Goal: Task Accomplishment & Management: Manage account settings

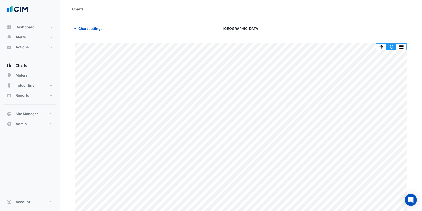
click at [392, 46] on button "button" at bounding box center [391, 47] width 10 height 6
click at [35, 114] on span "Site Manager" at bounding box center [27, 113] width 23 height 5
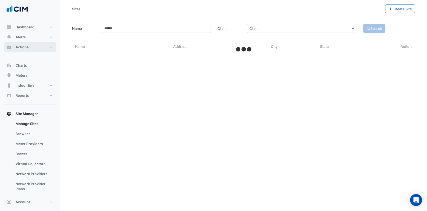
click at [35, 48] on button "Actions" at bounding box center [30, 47] width 52 height 10
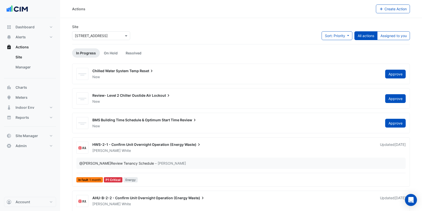
click at [29, 64] on link "Manager" at bounding box center [34, 67] width 45 height 10
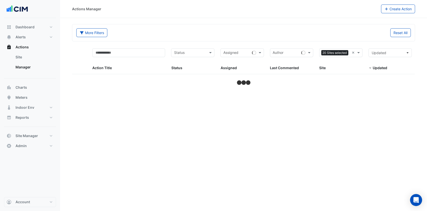
select select "***"
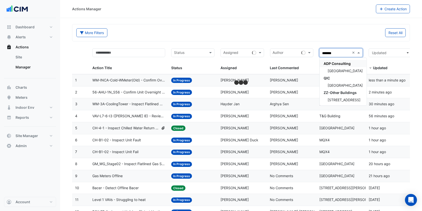
type input "********"
click at [338, 70] on span "Canberra Centre" at bounding box center [345, 71] width 35 height 4
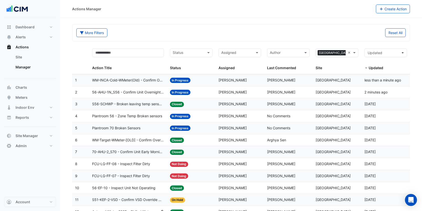
click at [129, 128] on span "Plantroom 70 Broken Sensors" at bounding box center [116, 128] width 48 height 6
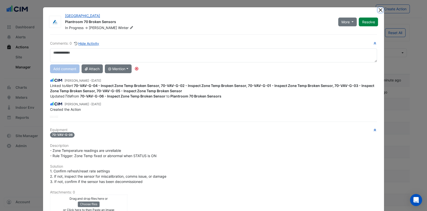
click at [378, 8] on button "Close" at bounding box center [380, 9] width 5 height 5
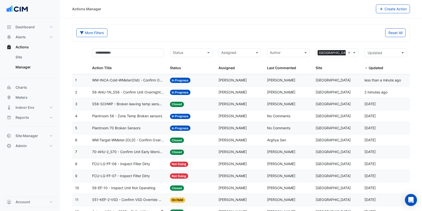
click at [139, 115] on span "Plantroom 56 - Zone Temp Broken sensors" at bounding box center [127, 116] width 70 height 6
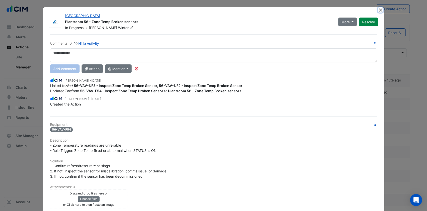
click at [378, 11] on button "Close" at bounding box center [380, 9] width 5 height 5
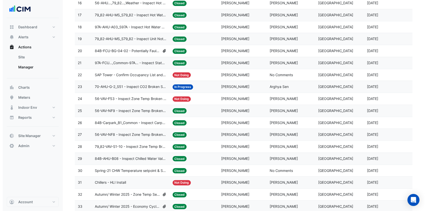
scroll to position [267, 0]
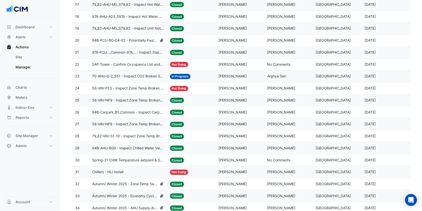
click at [133, 78] on span "70-AHU-G-2_S51 - Inspect CO2 Broken Sensor" at bounding box center [128, 76] width 72 height 6
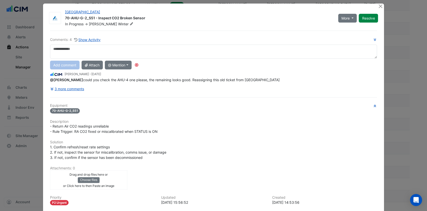
scroll to position [0, 0]
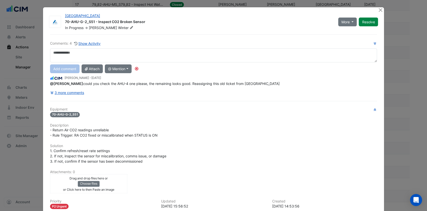
click at [78, 92] on button "3 more comments" at bounding box center [67, 92] width 35 height 9
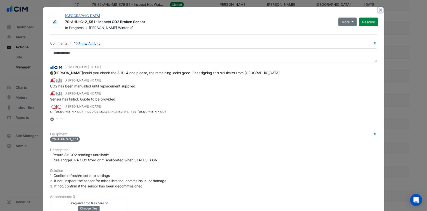
click at [378, 8] on button "Close" at bounding box center [380, 9] width 5 height 5
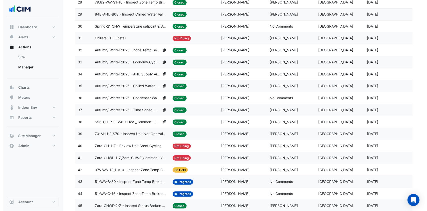
scroll to position [500, 0]
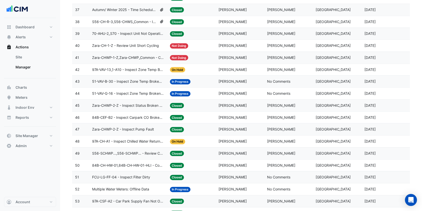
click at [144, 92] on span "51-VAV-G-16 - Inspect Zone Temp Broken Sensor" at bounding box center [128, 94] width 72 height 6
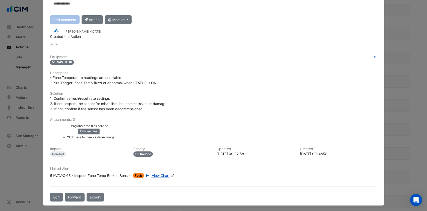
scroll to position [0, 0]
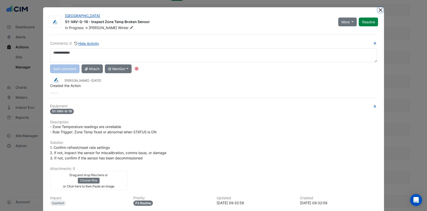
click at [378, 10] on button "Close" at bounding box center [380, 9] width 5 height 5
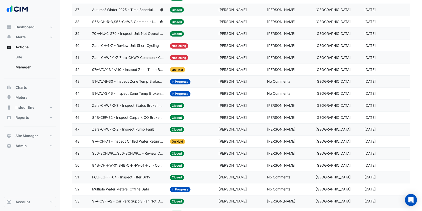
click at [142, 81] on span "51-VAV-B-30 - Inspect Zone Temp Broken Sensor" at bounding box center [128, 82] width 72 height 6
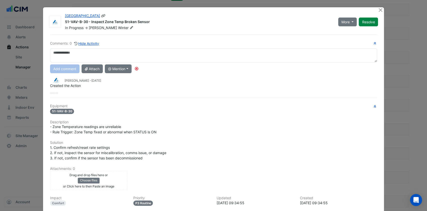
click at [368, 21] on button "Resolve" at bounding box center [368, 22] width 19 height 9
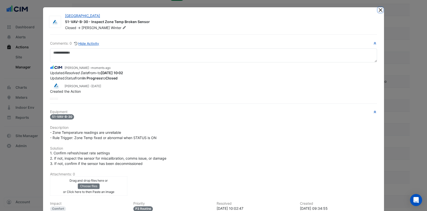
click at [379, 9] on button "Close" at bounding box center [380, 9] width 5 height 5
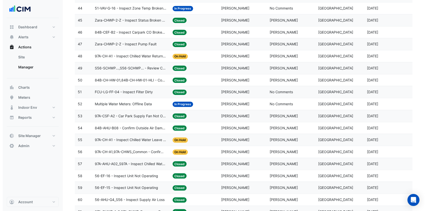
scroll to position [601, 0]
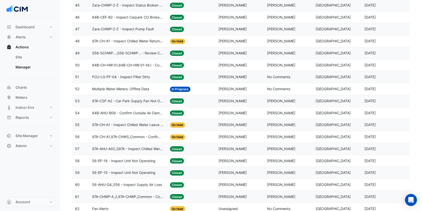
click at [137, 89] on span "Multiple Water Meters: Offline Data" at bounding box center [120, 89] width 57 height 6
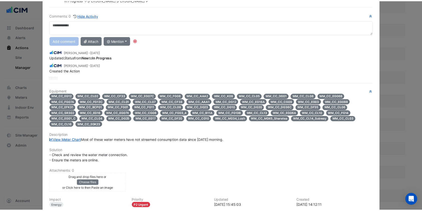
scroll to position [0, 0]
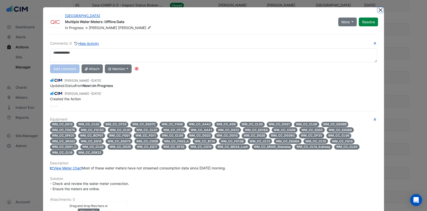
click at [378, 10] on button "Close" at bounding box center [380, 9] width 5 height 5
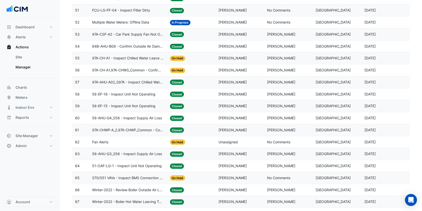
scroll to position [634, 0]
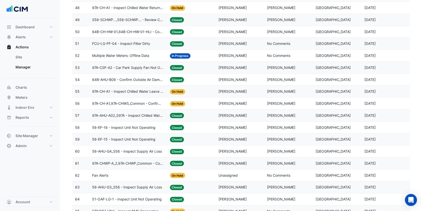
click at [150, 54] on div "Multiple Water Meters: Offline Data" at bounding box center [128, 56] width 72 height 6
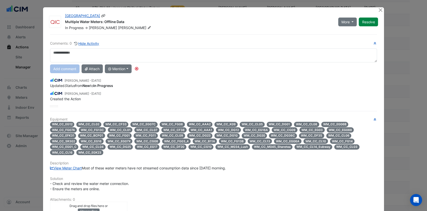
click at [347, 24] on span "More" at bounding box center [346, 21] width 8 height 5
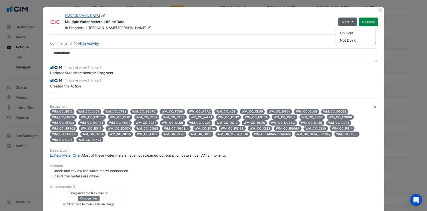
click at [363, 24] on button "Resolve" at bounding box center [368, 22] width 19 height 9
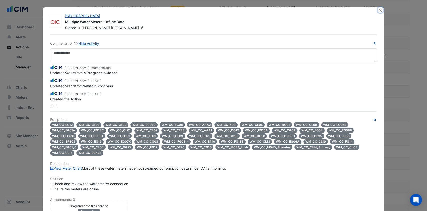
click at [379, 10] on button "Close" at bounding box center [380, 9] width 5 height 5
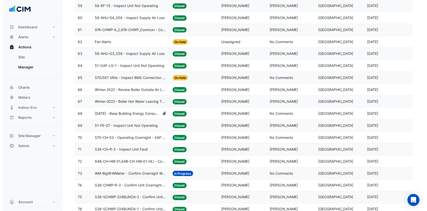
scroll to position [901, 0]
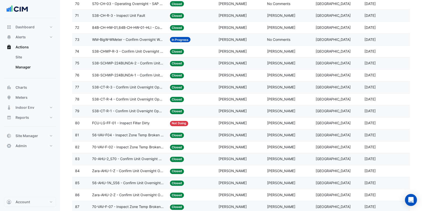
click at [145, 39] on span "WM-BigW-WMeter - Confirm Overnight Water Consumption" at bounding box center [128, 40] width 72 height 6
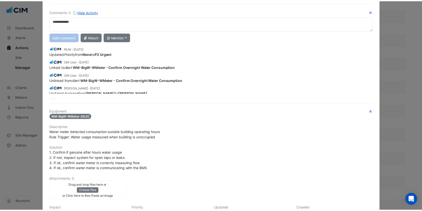
scroll to position [0, 0]
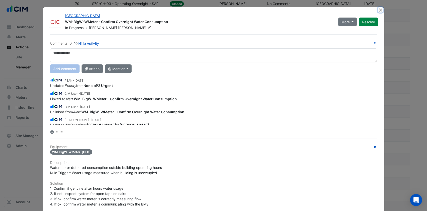
click at [378, 9] on button "Close" at bounding box center [380, 9] width 5 height 5
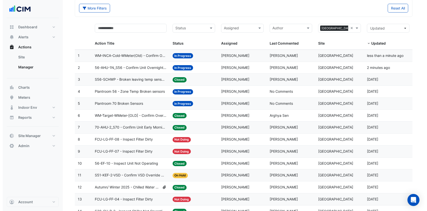
scroll to position [67, 0]
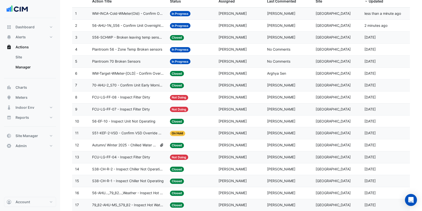
click at [119, 59] on span "Plantroom 70 Broken Sensors" at bounding box center [116, 62] width 48 height 6
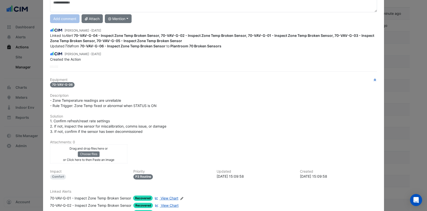
scroll to position [109, 0]
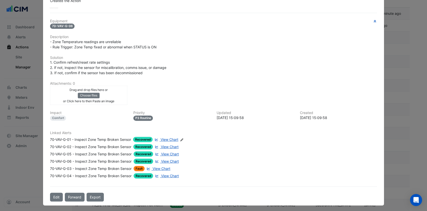
click at [52, 197] on button "Edit" at bounding box center [56, 196] width 13 height 9
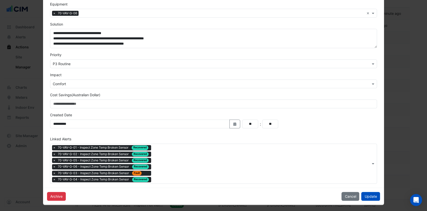
scroll to position [115, 0]
click at [161, 177] on div "Type to search tickets × 70-VAV-G-01 - Inspect Zone Temp Broken Sensor Recovere…" at bounding box center [210, 162] width 321 height 39
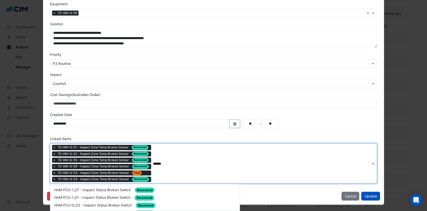
scroll to position [148, 0]
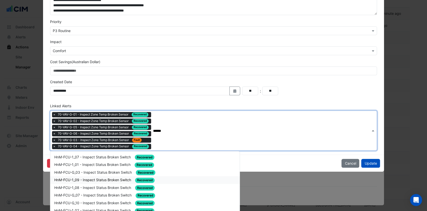
type input "******"
click at [309, 165] on div "Archive Cancel Update" at bounding box center [213, 162] width 341 height 17
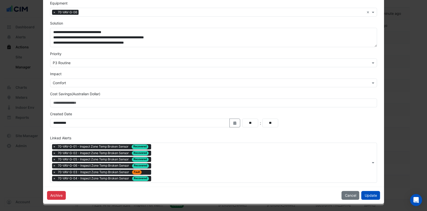
scroll to position [115, 0]
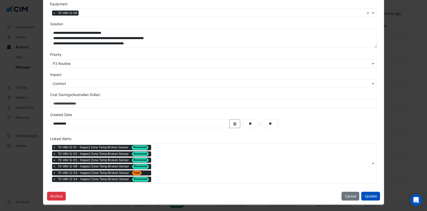
click at [380, 196] on div "Archive Cancel Update" at bounding box center [213, 195] width 341 height 17
click at [369, 195] on button "Update" at bounding box center [370, 195] width 19 height 9
click at [369, 196] on button "Update" at bounding box center [370, 195] width 19 height 9
click at [347, 196] on button "Cancel" at bounding box center [351, 195] width 18 height 9
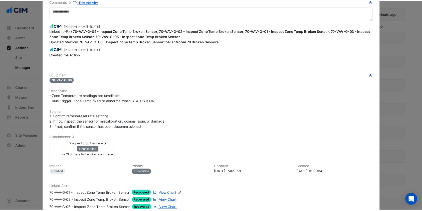
scroll to position [0, 0]
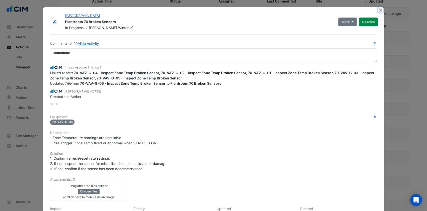
click at [378, 9] on button "Close" at bounding box center [380, 9] width 5 height 5
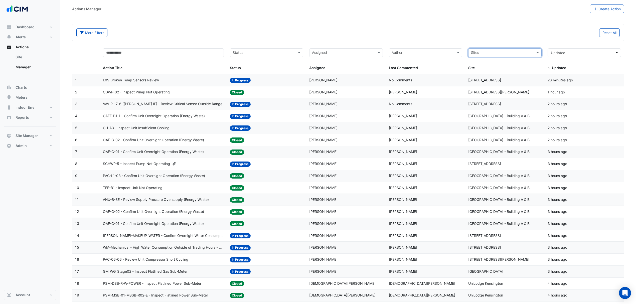
select select "***"
type input "******"
click at [492, 68] on div "Canberra Centre" at bounding box center [504, 70] width 73 height 7
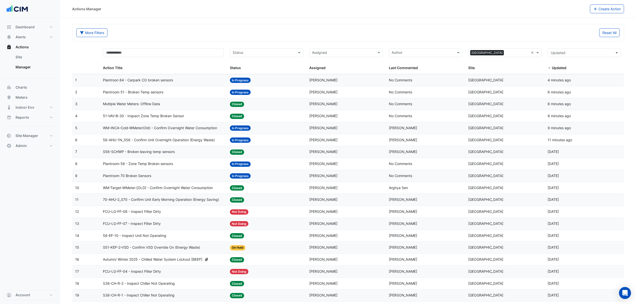
click at [129, 82] on span "Plantroon 84 - Carpark CO broken sensors" at bounding box center [138, 80] width 70 height 6
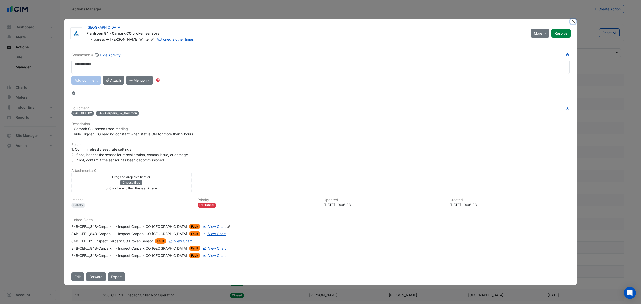
click at [573, 21] on button "Close" at bounding box center [572, 21] width 5 height 5
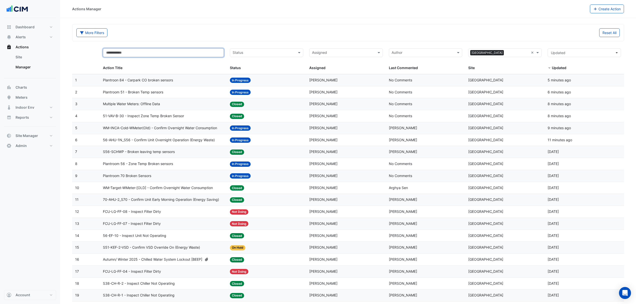
click at [154, 56] on input "text" at bounding box center [163, 52] width 121 height 9
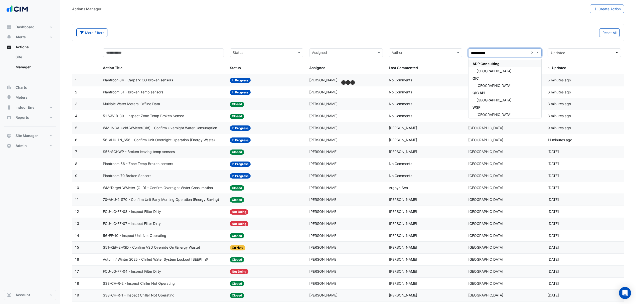
type input "**********"
click at [489, 74] on div "[GEOGRAPHIC_DATA]" at bounding box center [504, 70] width 73 height 7
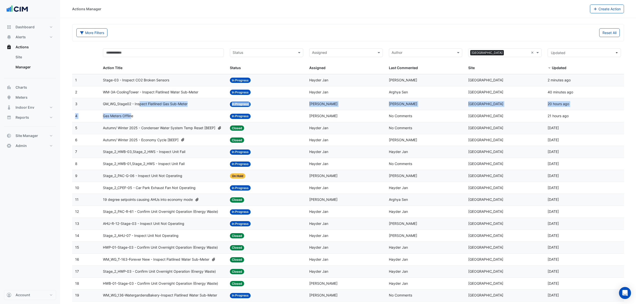
drag, startPoint x: 132, startPoint y: 118, endPoint x: 139, endPoint y: 108, distance: 12.6
click at [140, 107] on span "GM_WG_Stage02 - Inspect Flatlined Gas Sub-Meter" at bounding box center [145, 104] width 85 height 6
click at [128, 106] on span "GM_WG_Stage02 - Inspect Flatlined Gas Sub-Meter" at bounding box center [145, 104] width 85 height 6
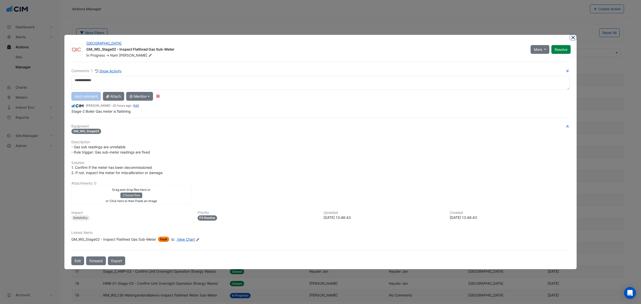
click at [571, 36] on button "Close" at bounding box center [572, 37] width 5 height 5
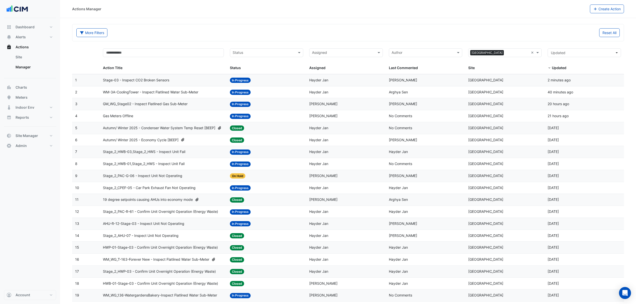
click at [602, 8] on button "Create Action" at bounding box center [607, 9] width 34 height 9
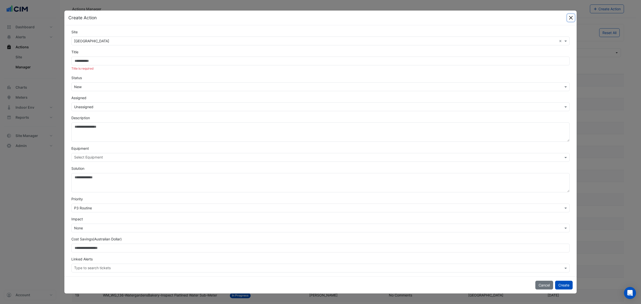
click at [570, 17] on button "Close" at bounding box center [571, 18] width 8 height 8
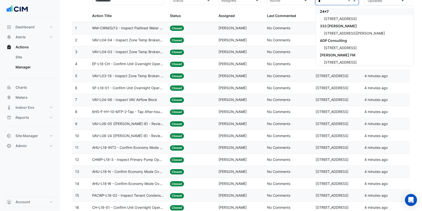
scroll to position [50, 0]
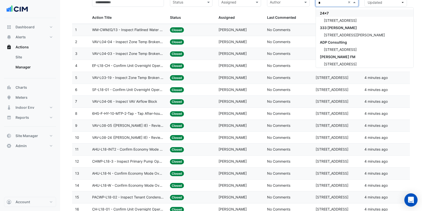
type input "*"
click at [415, 201] on div "Open Intercom Messenger" at bounding box center [410, 199] width 13 height 13
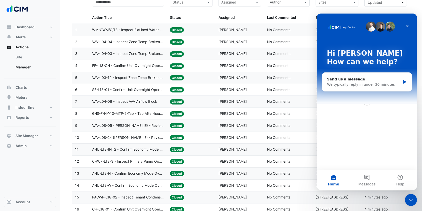
scroll to position [0, 0]
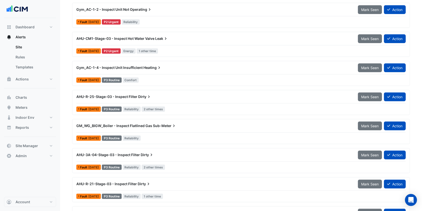
scroll to position [104, 0]
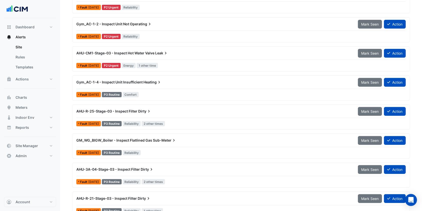
click at [119, 83] on span "Gym_AC-1-4 - Inspect Unit Insufficient" at bounding box center [109, 82] width 66 height 4
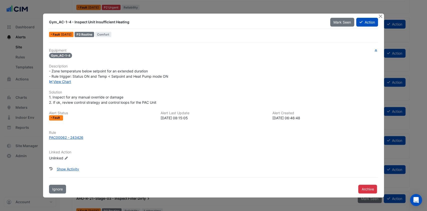
click at [381, 16] on button "Close" at bounding box center [380, 16] width 5 height 5
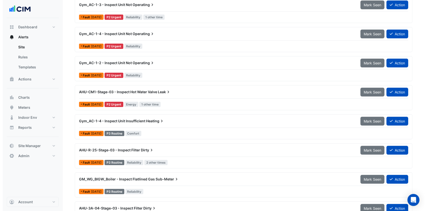
scroll to position [71, 0]
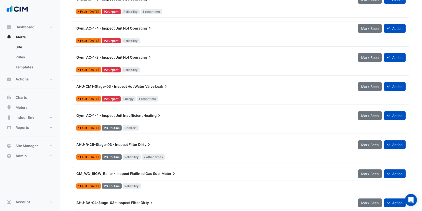
click at [114, 171] on span "GM_WG_BIGW_Boiler - Inspect Flatlined Gas" at bounding box center [114, 173] width 76 height 4
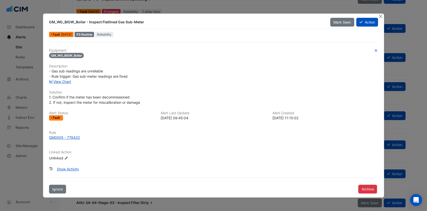
click at [66, 82] on link "View Chart" at bounding box center [60, 81] width 22 height 4
click at [369, 25] on button "Action" at bounding box center [367, 22] width 22 height 9
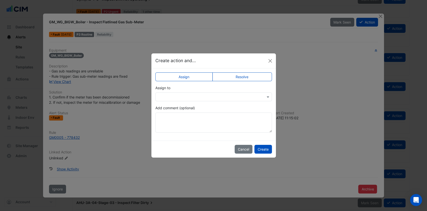
click at [186, 93] on div at bounding box center [213, 96] width 117 height 9
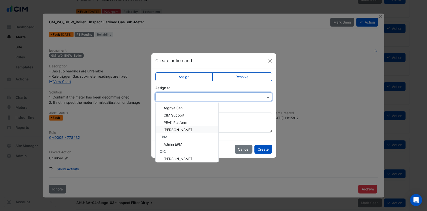
scroll to position [60, 0]
click at [174, 154] on span "Nam Bui" at bounding box center [178, 156] width 28 height 4
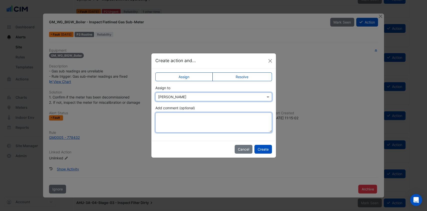
click at [190, 126] on textarea "Add comment (optional)" at bounding box center [213, 122] width 117 height 20
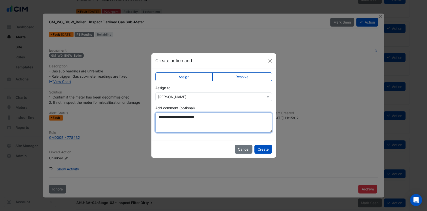
type textarea "**********"
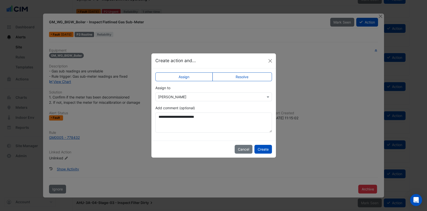
click at [264, 150] on button "Create" at bounding box center [263, 149] width 18 height 9
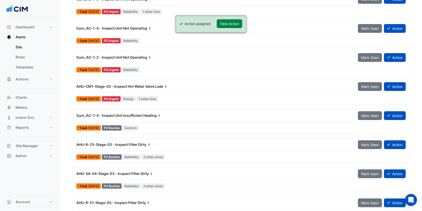
click at [229, 22] on button "View Action" at bounding box center [230, 23] width 26 height 9
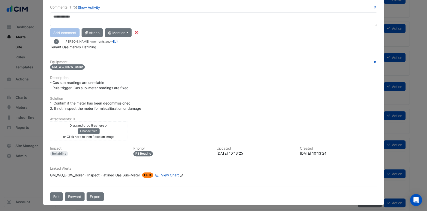
click at [55, 196] on button "Edit" at bounding box center [56, 196] width 13 height 9
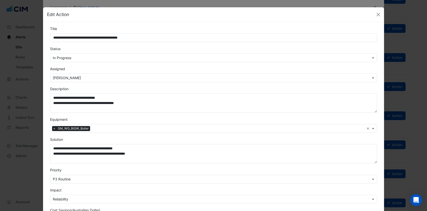
scroll to position [25, 0]
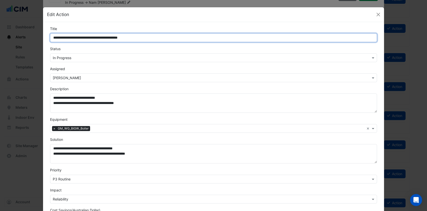
drag, startPoint x: 86, startPoint y: 37, endPoint x: 76, endPoint y: 37, distance: 10.5
click at [76, 37] on input "**********" at bounding box center [213, 37] width 327 height 9
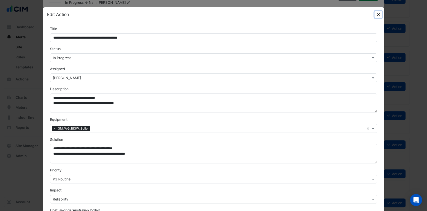
click at [378, 17] on button "Close" at bounding box center [379, 15] width 8 height 8
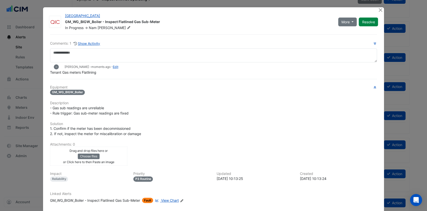
scroll to position [0, 0]
click at [113, 66] on link "Edit" at bounding box center [116, 67] width 6 height 4
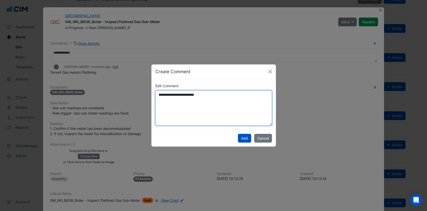
drag, startPoint x: 178, startPoint y: 94, endPoint x: 165, endPoint y: 93, distance: 13.1
click at [165, 93] on textarea "**********" at bounding box center [213, 107] width 117 height 35
click at [168, 93] on textarea "**********" at bounding box center [213, 107] width 117 height 35
drag, startPoint x: 169, startPoint y: 95, endPoint x: 138, endPoint y: 94, distance: 31.6
click at [138, 94] on ngb-modal-window "**********" at bounding box center [213, 105] width 427 height 211
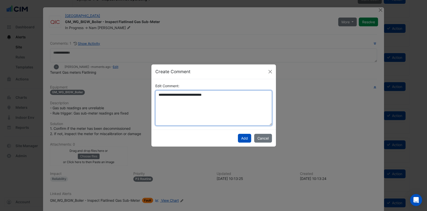
type textarea "**********"
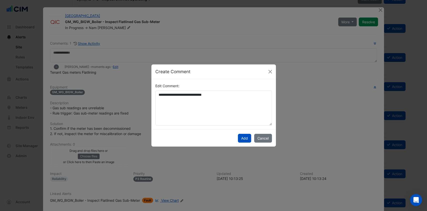
click at [248, 138] on button "Add" at bounding box center [244, 138] width 13 height 9
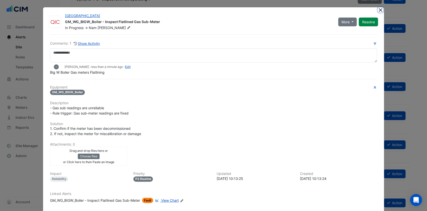
click at [380, 10] on button "Close" at bounding box center [380, 9] width 5 height 5
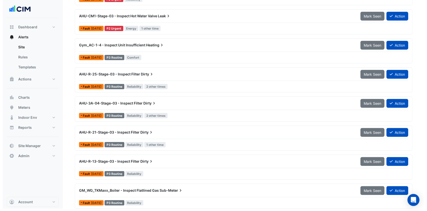
scroll to position [142, 0]
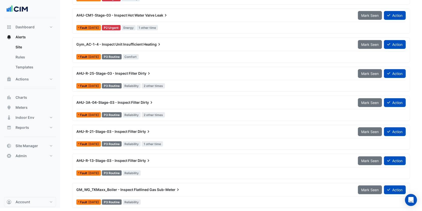
click at [136, 187] on span "GM_WG_TKMaxx_Boiler - Inspect Flatlined Gas" at bounding box center [116, 189] width 80 height 4
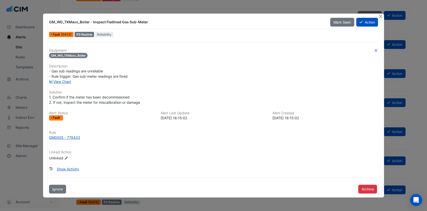
click at [366, 19] on button "Action" at bounding box center [367, 22] width 22 height 9
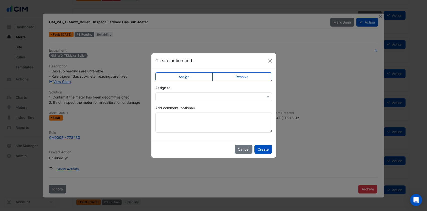
click at [179, 102] on app-escalated-ticket-simple-upsert "Assign Resolve Assign to Add comment (optional)" at bounding box center [213, 104] width 117 height 56
click at [180, 99] on input "text" at bounding box center [208, 96] width 101 height 5
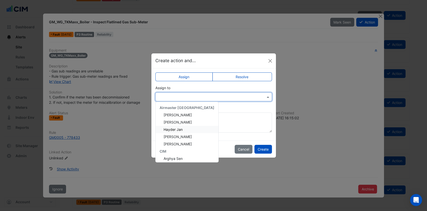
click at [177, 129] on span "Hayder Jan" at bounding box center [173, 129] width 19 height 4
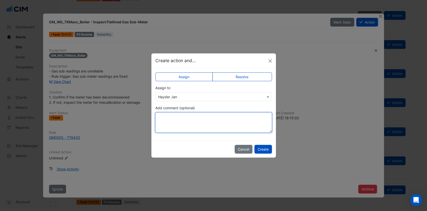
click at [190, 124] on textarea "Add comment (optional)" at bounding box center [213, 122] width 117 height 20
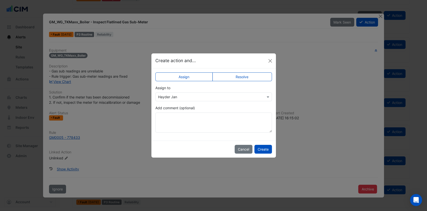
click at [263, 149] on button "Create" at bounding box center [263, 149] width 18 height 9
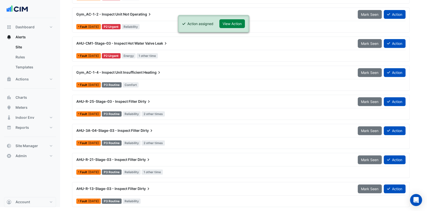
scroll to position [113, 0]
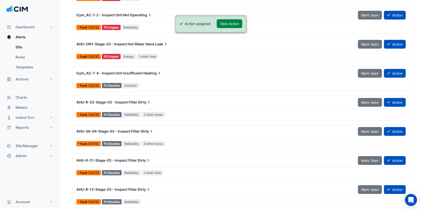
click at [235, 26] on button "View Action" at bounding box center [230, 23] width 26 height 9
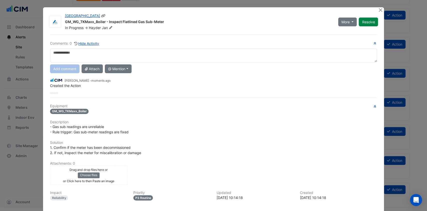
click at [109, 26] on icon at bounding box center [110, 27] width 3 height 3
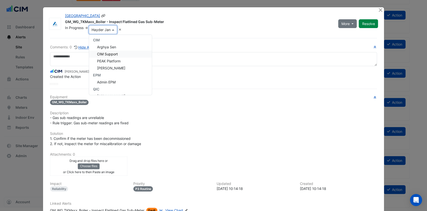
scroll to position [63, 0]
click at [102, 91] on span "[PERSON_NAME]" at bounding box center [111, 89] width 28 height 4
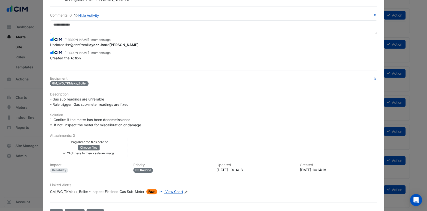
scroll to position [44, 0]
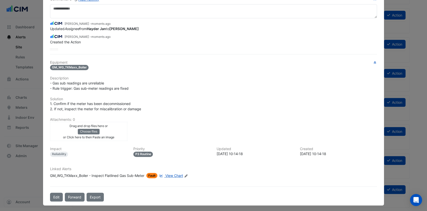
click at [77, 195] on button "Forward" at bounding box center [75, 196] width 20 height 9
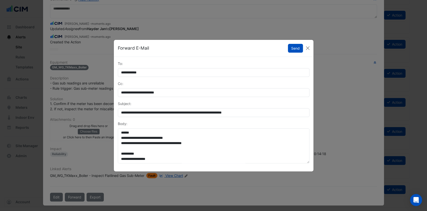
click at [292, 51] on button "Send" at bounding box center [295, 48] width 15 height 9
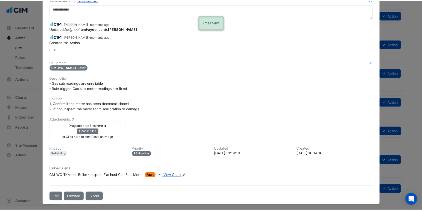
scroll to position [0, 0]
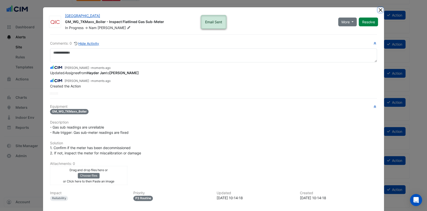
click at [378, 8] on button "Close" at bounding box center [380, 9] width 5 height 5
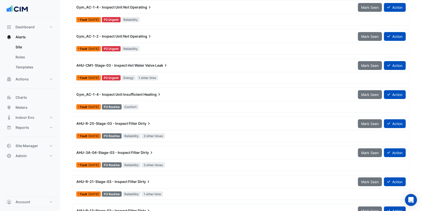
scroll to position [113, 0]
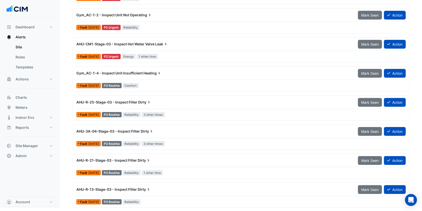
drag, startPoint x: 163, startPoint y: 158, endPoint x: 180, endPoint y: 160, distance: 17.6
click at [180, 160] on div "AHU-R-21-Stage-03 - Inspect Filter Dirty" at bounding box center [214, 160] width 276 height 5
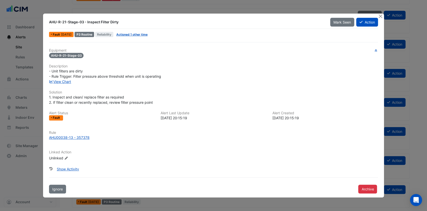
click at [379, 15] on button "Close" at bounding box center [380, 16] width 5 height 5
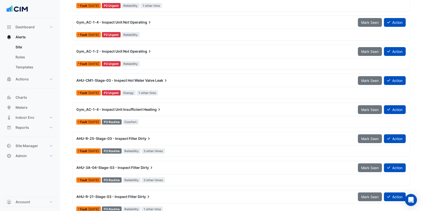
scroll to position [13, 0]
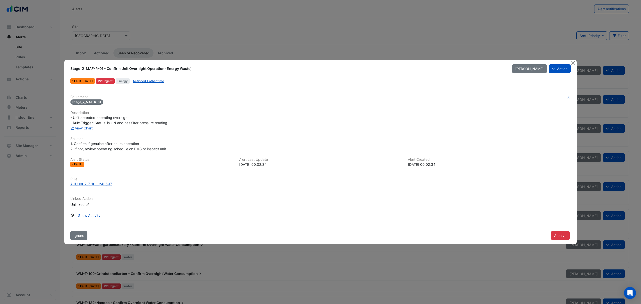
click at [78, 126] on link "View Chart" at bounding box center [81, 128] width 22 height 4
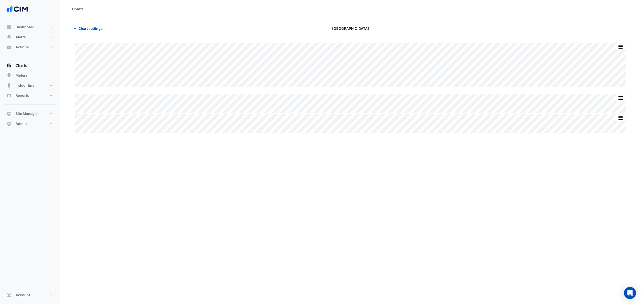
type input "**********"
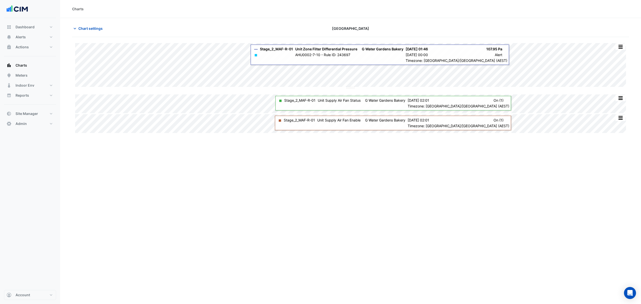
drag, startPoint x: 372, startPoint y: 41, endPoint x: 433, endPoint y: 40, distance: 61.6
click at [433, 40] on div "Split All Split None Print Save as JPEG Save as PNG Pivot Data Table Export CSV…" at bounding box center [350, 85] width 557 height 97
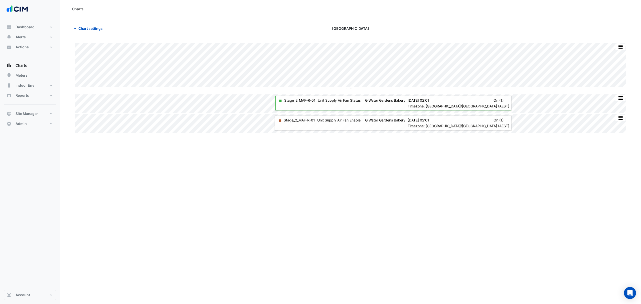
click at [99, 28] on span "Chart settings" at bounding box center [90, 28] width 24 height 5
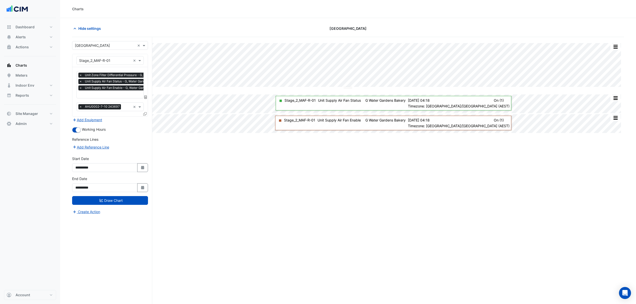
click at [137, 185] on button "Select Date" at bounding box center [142, 187] width 11 height 9
click at [128, 121] on span "Next month" at bounding box center [128, 122] width 4 height 4
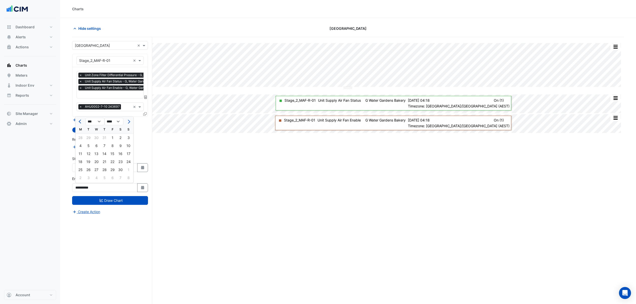
click at [128, 121] on span "Next month" at bounding box center [128, 122] width 4 height 4
select select "*"
select select "****"
click at [128, 121] on span "Next month" at bounding box center [128, 122] width 4 height 4
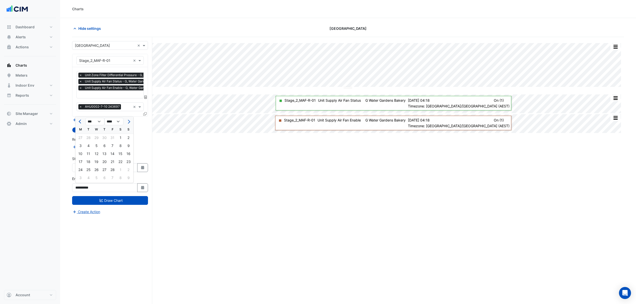
click at [128, 121] on span "Next month" at bounding box center [128, 122] width 4 height 4
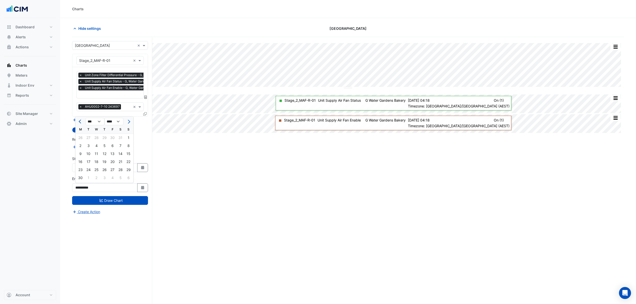
select select "*"
click at [104, 170] on div "31" at bounding box center [104, 170] width 8 height 8
type input "**********"
drag, startPoint x: 117, startPoint y: 193, endPoint x: 114, endPoint y: 201, distance: 8.3
click at [115, 200] on form "Select a Site × Watergardens Town Centre × Equipment × Stage_2_MAF-R-01 × Favou…" at bounding box center [110, 127] width 76 height 173
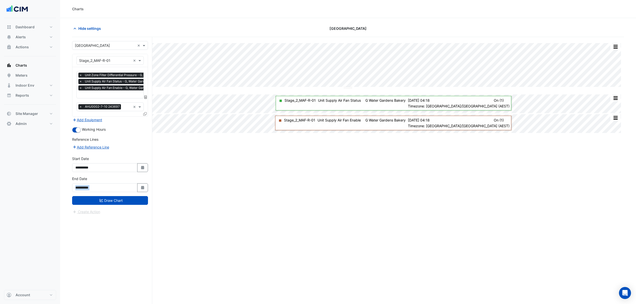
click at [114, 201] on button "Draw Chart" at bounding box center [110, 200] width 76 height 9
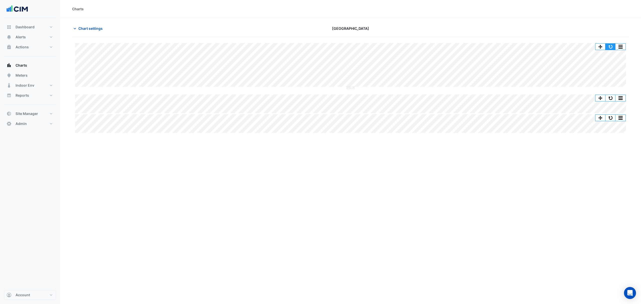
click at [607, 45] on button "button" at bounding box center [610, 47] width 10 height 6
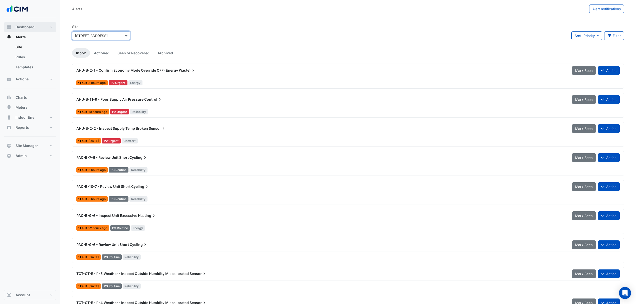
click at [30, 25] on span "Dashboard" at bounding box center [25, 27] width 19 height 5
select select "***"
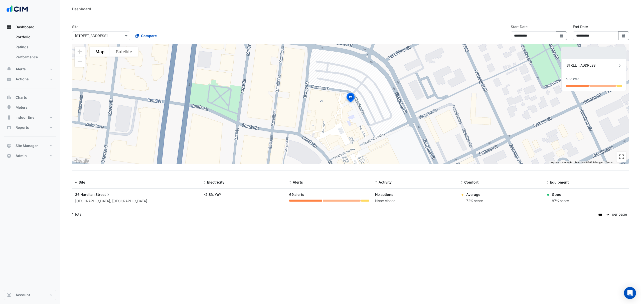
click at [88, 200] on div "[GEOGRAPHIC_DATA], [GEOGRAPHIC_DATA]" at bounding box center [136, 201] width 122 height 6
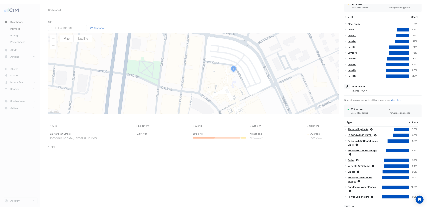
scroll to position [123, 0]
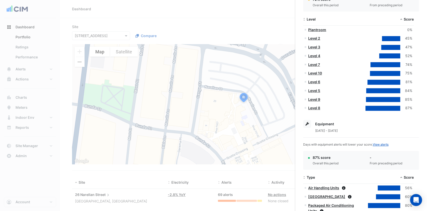
drag, startPoint x: 217, startPoint y: 24, endPoint x: 219, endPoint y: 25, distance: 2.5
click at [217, 24] on ngb-offcanvas-backdrop at bounding box center [213, 105] width 427 height 211
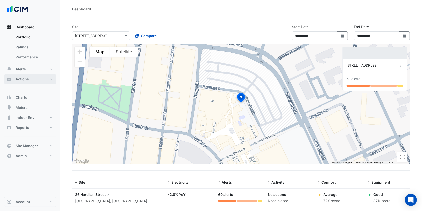
click at [38, 79] on button "Actions" at bounding box center [30, 79] width 52 height 10
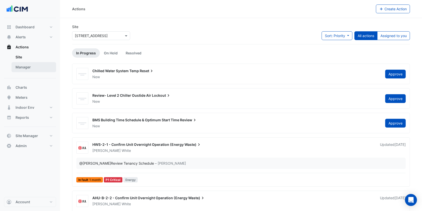
click at [31, 69] on link "Manager" at bounding box center [34, 67] width 45 height 10
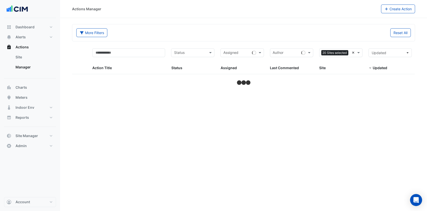
select select "***"
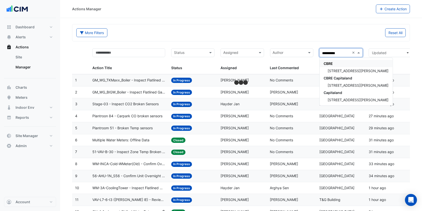
type input "**********"
click at [331, 69] on span "120 Spencer Street" at bounding box center [358, 71] width 61 height 4
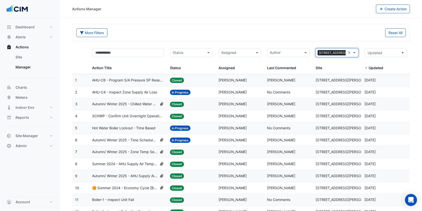
click at [134, 127] on span "Hot Water Boiler Lockout - Time Based" at bounding box center [123, 128] width 63 height 6
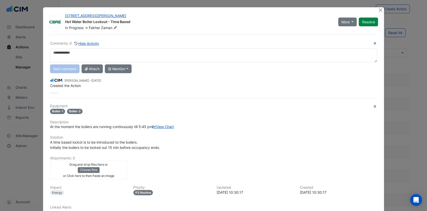
click at [111, 57] on textarea at bounding box center [213, 55] width 327 height 14
click at [114, 27] on icon at bounding box center [115, 27] width 3 height 3
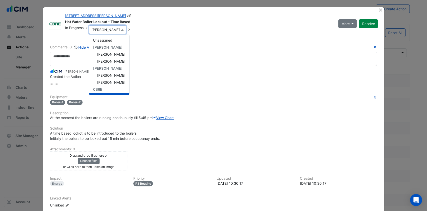
scroll to position [28, 0]
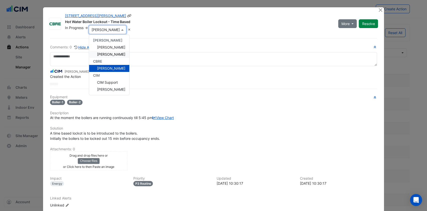
click at [110, 53] on span "Mushayyed Sayyed" at bounding box center [111, 54] width 28 height 4
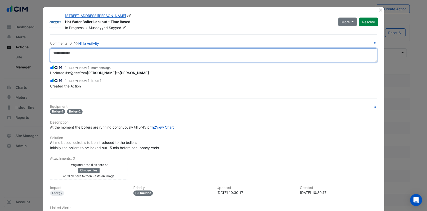
click at [110, 53] on textarea at bounding box center [213, 55] width 327 height 14
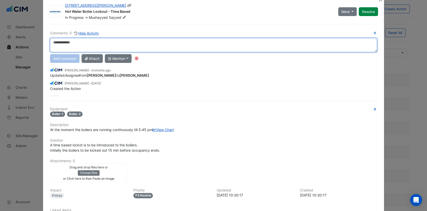
scroll to position [0, 0]
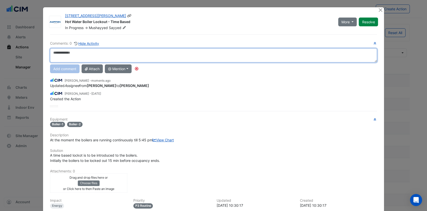
click at [75, 54] on textarea at bounding box center [213, 55] width 327 height 14
click at [92, 57] on textarea "**********" at bounding box center [213, 55] width 327 height 14
click at [144, 58] on textarea "**********" at bounding box center [213, 55] width 327 height 14
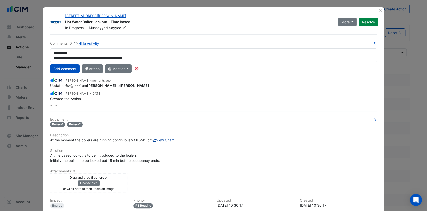
click at [153, 142] on link "View Chart" at bounding box center [163, 140] width 21 height 4
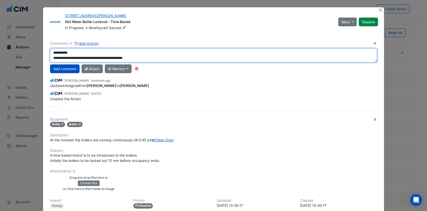
click at [149, 57] on textarea "**********" at bounding box center [213, 55] width 327 height 14
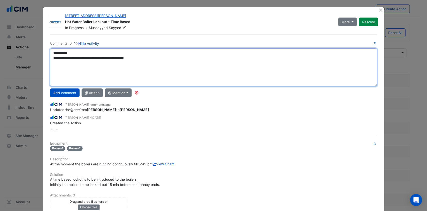
drag, startPoint x: 374, startPoint y: 61, endPoint x: 373, endPoint y: 85, distance: 24.1
click at [373, 85] on textarea "**********" at bounding box center [213, 67] width 327 height 38
drag, startPoint x: 77, startPoint y: 54, endPoint x: 54, endPoint y: 54, distance: 22.3
click at [54, 54] on textarea "**********" at bounding box center [213, 67] width 327 height 38
click at [76, 70] on div "**********" at bounding box center [213, 67] width 333 height 38
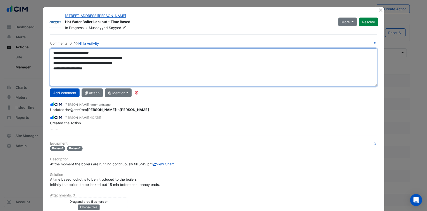
click at [135, 67] on textarea "**********" at bounding box center [213, 67] width 327 height 38
type textarea "**********"
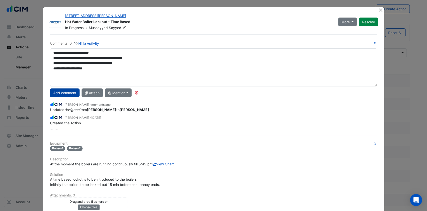
click at [68, 93] on button "Add comment" at bounding box center [65, 92] width 30 height 9
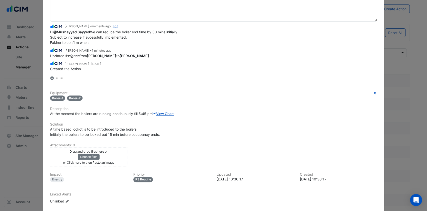
scroll to position [96, 0]
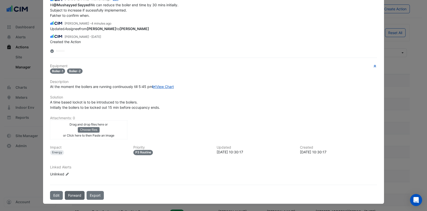
click at [70, 195] on button "Forward" at bounding box center [75, 195] width 20 height 9
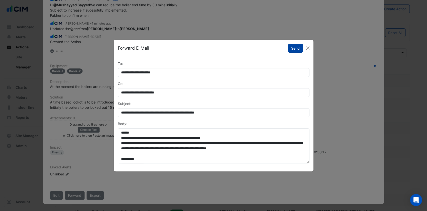
click at [294, 47] on button "Send" at bounding box center [295, 48] width 15 height 9
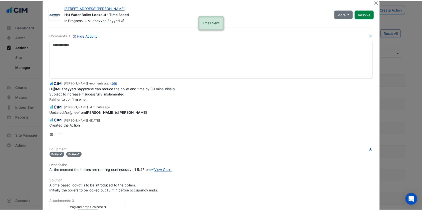
scroll to position [0, 0]
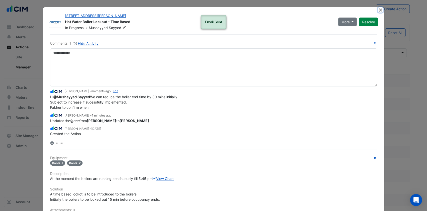
click at [378, 10] on button "Close" at bounding box center [380, 9] width 5 height 5
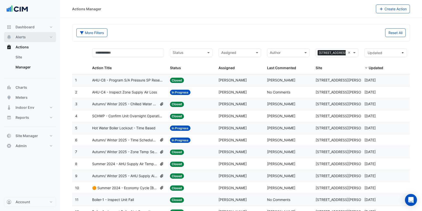
click at [32, 37] on button "Alerts" at bounding box center [30, 37] width 52 height 10
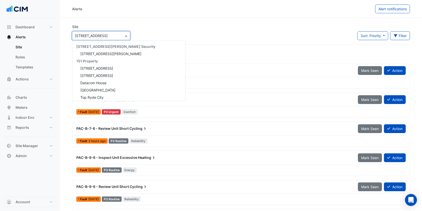
click at [101, 35] on input "text" at bounding box center [96, 35] width 43 height 5
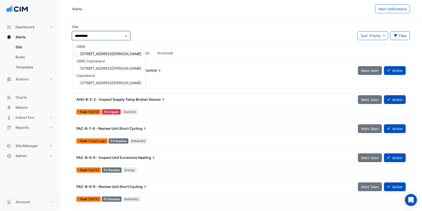
type input "**********"
click at [92, 53] on span "[STREET_ADDRESS][PERSON_NAME]" at bounding box center [110, 54] width 61 height 4
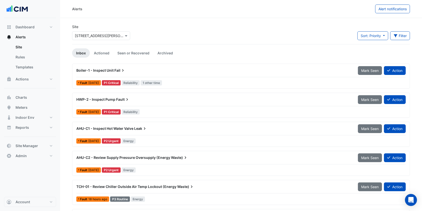
click at [103, 71] on span "Boiler-1 - Inspect Unit" at bounding box center [94, 70] width 37 height 4
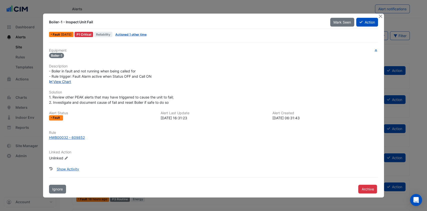
click at [66, 80] on link "View Chart" at bounding box center [60, 81] width 22 height 4
click at [368, 23] on button "Action" at bounding box center [367, 22] width 22 height 9
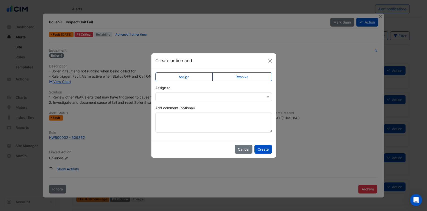
click at [184, 99] on input "text" at bounding box center [208, 96] width 101 height 5
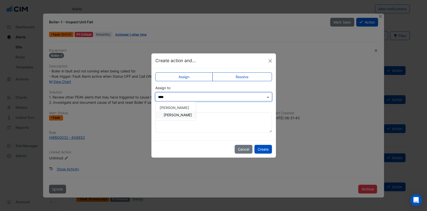
type input "*****"
click at [178, 113] on span "Mushayyed Sayyed" at bounding box center [178, 115] width 28 height 4
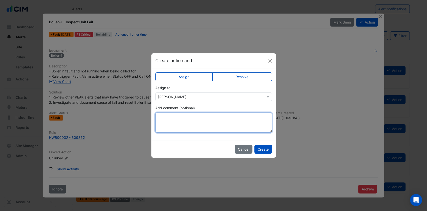
click at [172, 122] on textarea "Add comment (optional)" at bounding box center [213, 122] width 117 height 20
click at [168, 117] on textarea "**********" at bounding box center [213, 122] width 117 height 20
click at [254, 118] on textarea "**********" at bounding box center [213, 122] width 117 height 20
type textarea "**********"
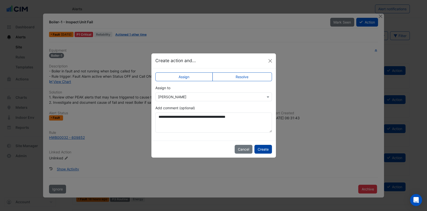
click at [263, 148] on button "Create" at bounding box center [263, 149] width 18 height 9
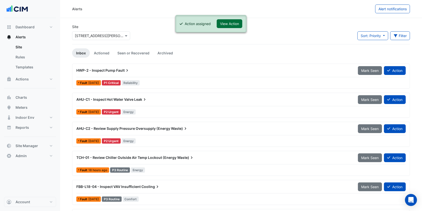
click at [234, 24] on button "View Action" at bounding box center [230, 23] width 26 height 9
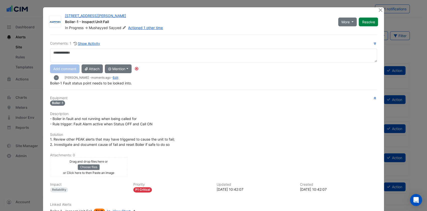
scroll to position [36, 0]
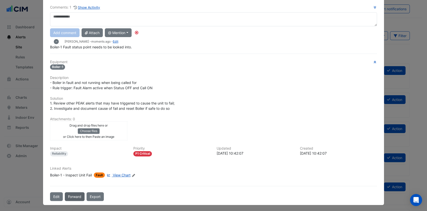
click at [72, 194] on button "Forward" at bounding box center [75, 196] width 20 height 9
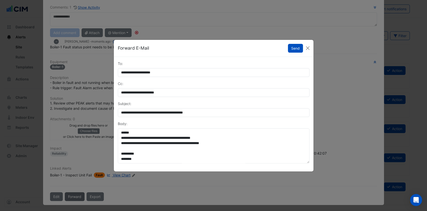
scroll to position [25, 0]
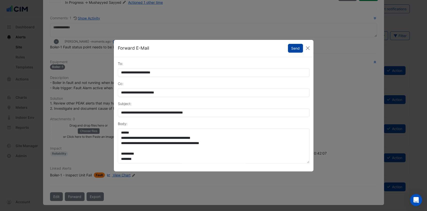
click at [294, 46] on button "Send" at bounding box center [295, 48] width 15 height 9
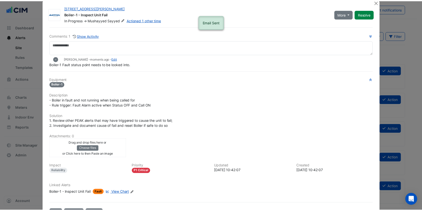
scroll to position [0, 0]
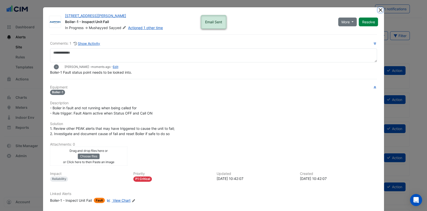
click at [378, 8] on button "Close" at bounding box center [380, 9] width 5 height 5
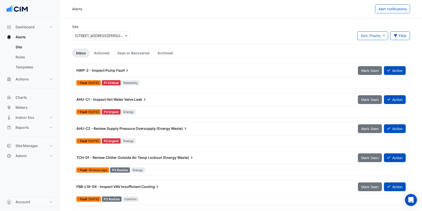
click at [106, 70] on span "HWP-2 - Inspect Pump" at bounding box center [95, 70] width 39 height 4
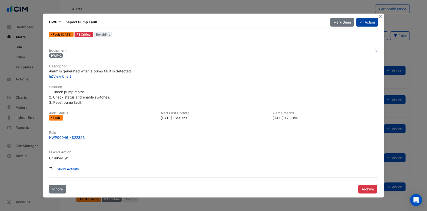
click at [365, 25] on button "Action" at bounding box center [367, 22] width 22 height 9
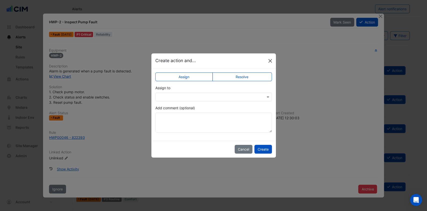
click at [271, 61] on button "Close" at bounding box center [270, 61] width 8 height 8
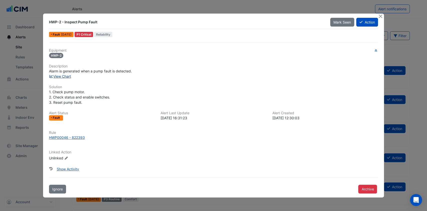
click at [60, 76] on link "View Chart" at bounding box center [60, 76] width 22 height 4
click at [372, 20] on button "Action" at bounding box center [367, 22] width 22 height 9
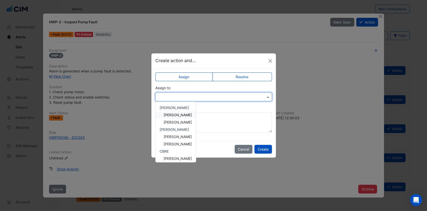
click at [180, 98] on input "text" at bounding box center [208, 96] width 101 height 5
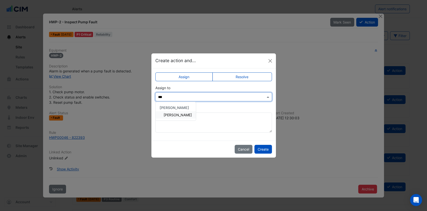
type input "****"
click at [165, 115] on span "Mushayyed Sayyed" at bounding box center [178, 115] width 28 height 4
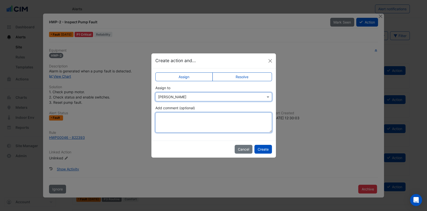
click at [172, 115] on textarea "Add comment (optional)" at bounding box center [213, 122] width 117 height 20
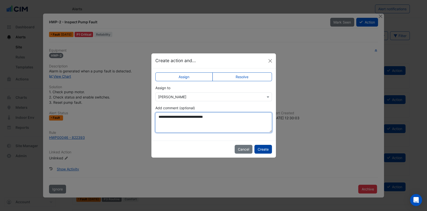
type textarea "**********"
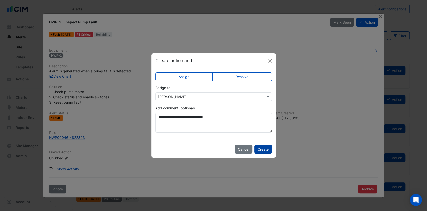
click at [257, 148] on button "Create" at bounding box center [263, 149] width 18 height 9
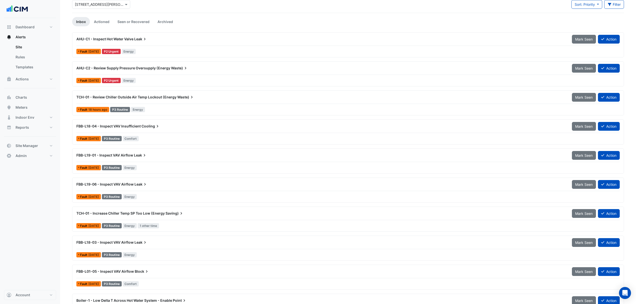
scroll to position [31, 0]
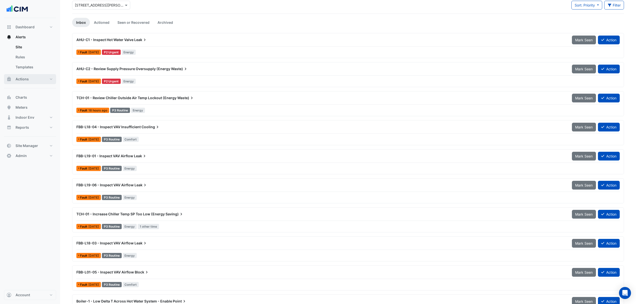
click at [34, 79] on button "Actions" at bounding box center [30, 79] width 52 height 10
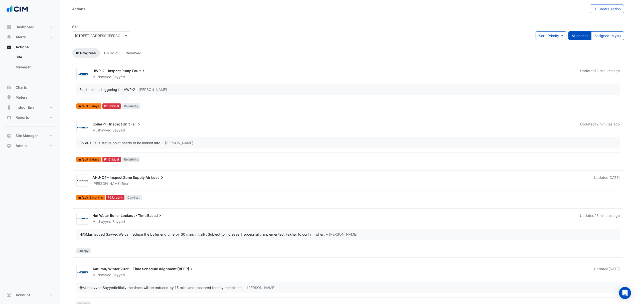
click at [34, 67] on link "Manager" at bounding box center [34, 67] width 45 height 10
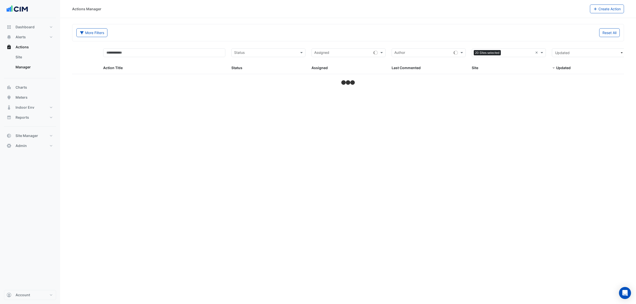
select select "***"
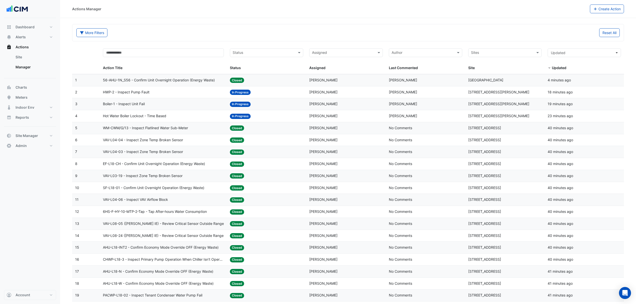
click at [171, 79] on span "56-AHU-1N_S56 - Confirm Unit Overnight Operation (Energy Waste)" at bounding box center [159, 80] width 112 height 6
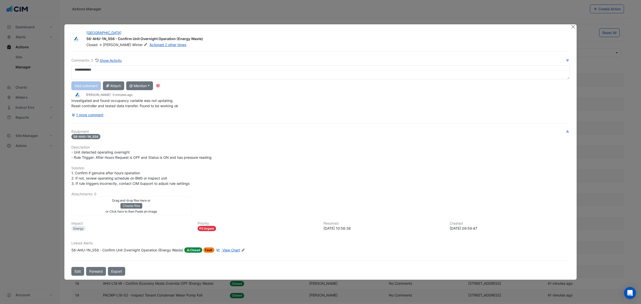
click at [96, 114] on button "1 more comment" at bounding box center [87, 114] width 32 height 9
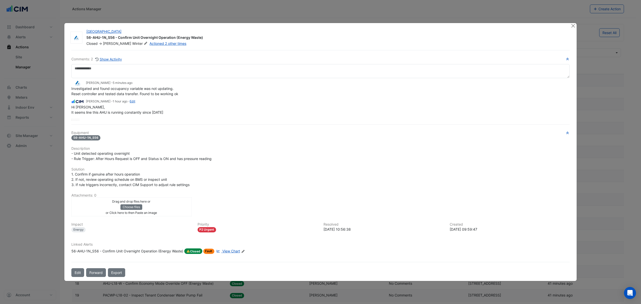
click at [226, 250] on span "View Chart" at bounding box center [231, 251] width 18 height 4
click at [573, 26] on button "Close" at bounding box center [572, 25] width 5 height 5
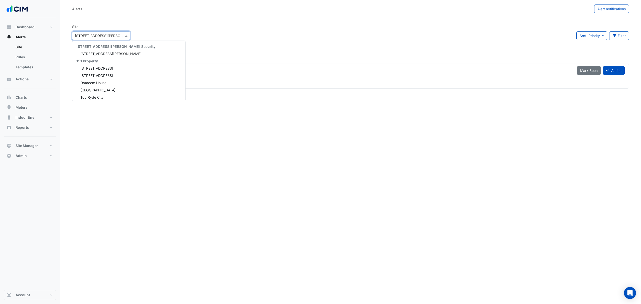
click at [82, 34] on input "text" at bounding box center [96, 35] width 43 height 5
type input "**********"
click at [94, 54] on span "[STREET_ADDRESS][PERSON_NAME]" at bounding box center [110, 54] width 61 height 4
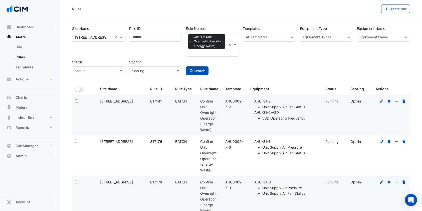
select select "***"
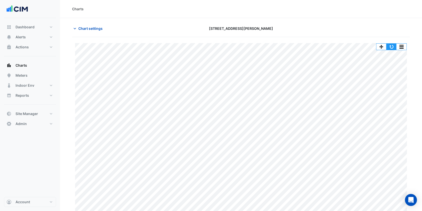
click at [391, 44] on button "button" at bounding box center [391, 47] width 10 height 6
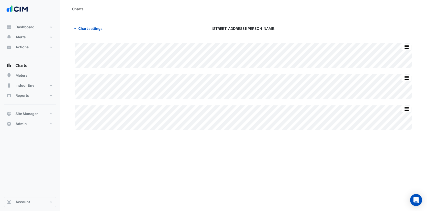
click at [394, 41] on div "Split All Split None Print Save as JPEG Save as PNG Pivot Data Table Export CSV…" at bounding box center [243, 86] width 343 height 99
click at [329, 34] on div "Chart settings [STREET_ADDRESS][PERSON_NAME]" at bounding box center [243, 30] width 343 height 13
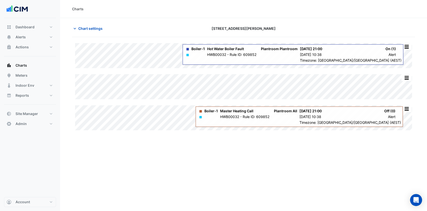
drag, startPoint x: 363, startPoint y: 74, endPoint x: 370, endPoint y: 72, distance: 6.6
click at [370, 72] on div "Split All Split None Print Save as JPEG Save as PNG Pivot Data Table Export CSV…" at bounding box center [243, 86] width 343 height 87
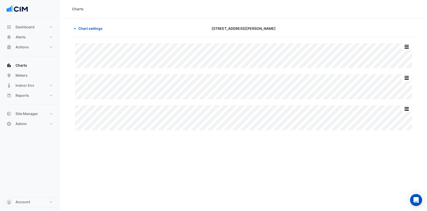
click at [368, 30] on div at bounding box center [360, 28] width 116 height 9
click at [87, 26] on span "Chart settings" at bounding box center [90, 28] width 24 height 5
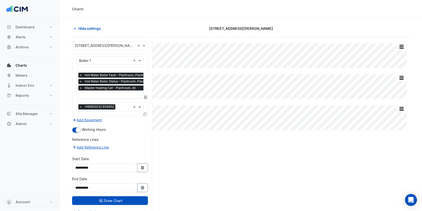
click at [87, 91] on div "× Hot Water Boiler Fault - Plantroom, Plantroom × Hot Water Boiler Status - Pla…" at bounding box center [116, 82] width 76 height 19
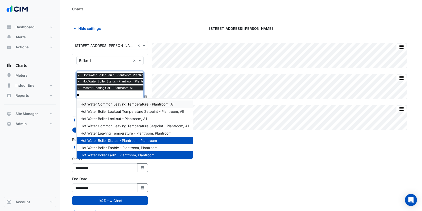
type input "***"
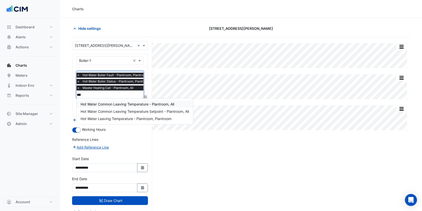
click at [128, 106] on span "Hot Water Common Leaving Temperature - Plantroom, All" at bounding box center [128, 104] width 94 height 4
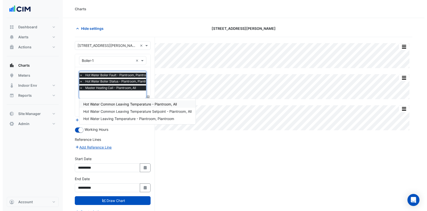
scroll to position [0, 0]
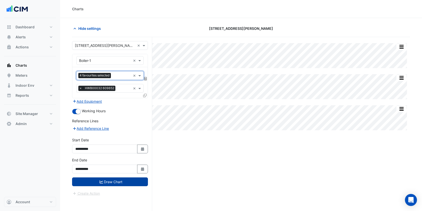
click at [105, 183] on button "Draw Chart" at bounding box center [110, 181] width 76 height 9
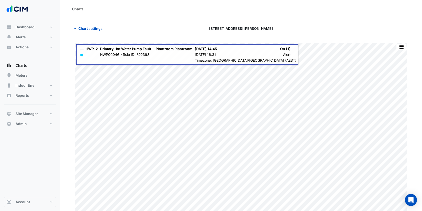
type input "**********"
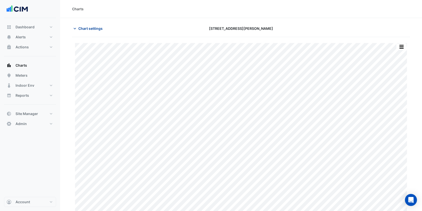
click at [92, 29] on span "Chart settings" at bounding box center [90, 28] width 24 height 5
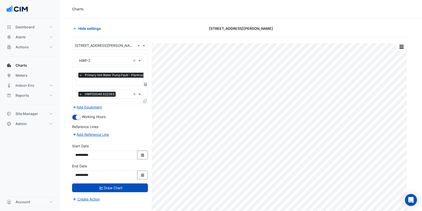
scroll to position [0, 2]
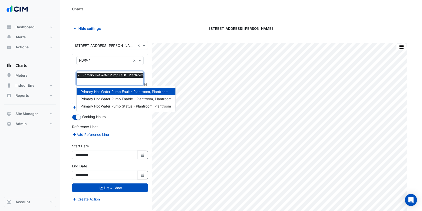
click at [107, 80] on input "text" at bounding box center [120, 81] width 86 height 5
click at [122, 27] on div "Hide settings" at bounding box center [126, 28] width 115 height 9
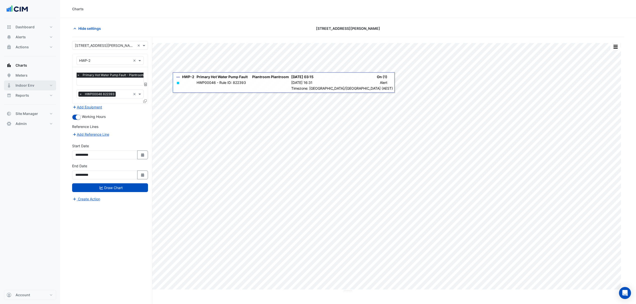
click at [35, 84] on button "Indoor Env" at bounding box center [30, 85] width 52 height 10
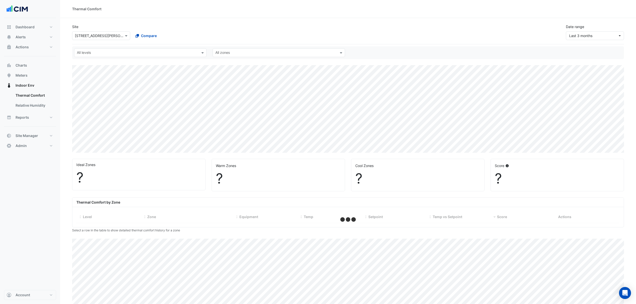
select select "***"
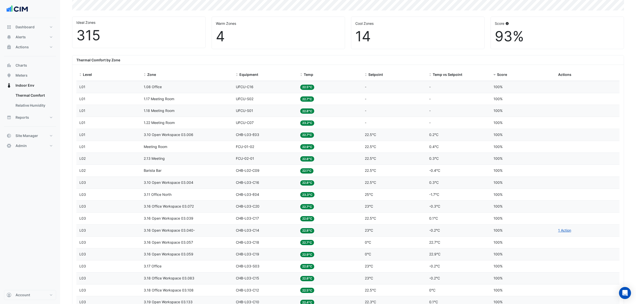
scroll to position [167, 0]
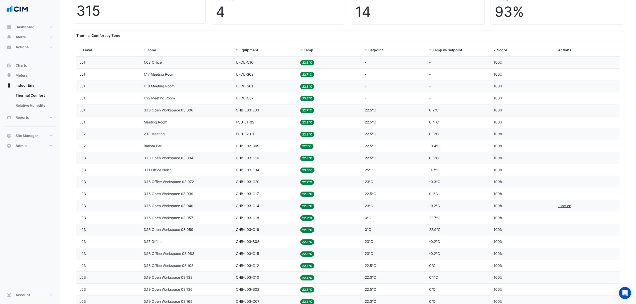
click at [427, 51] on span at bounding box center [494, 50] width 4 height 4
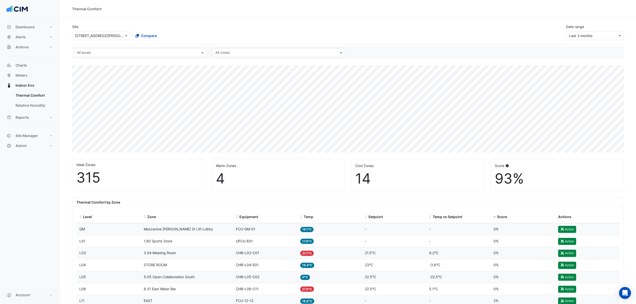
click at [115, 38] on input "text" at bounding box center [96, 35] width 43 height 5
type input "*******"
click at [91, 51] on div "20 Martin Place" at bounding box center [108, 53] width 73 height 7
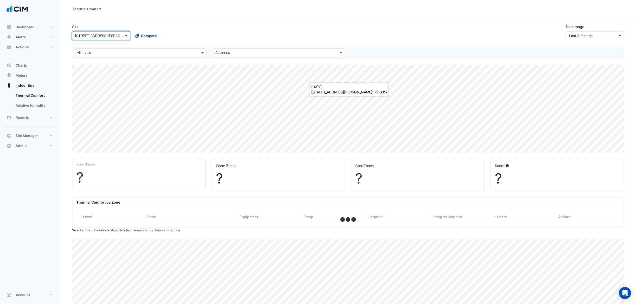
select select "***"
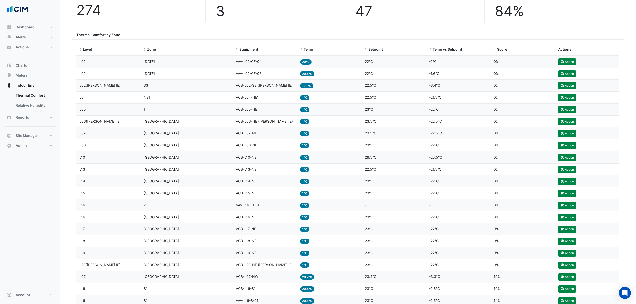
scroll to position [167, 0]
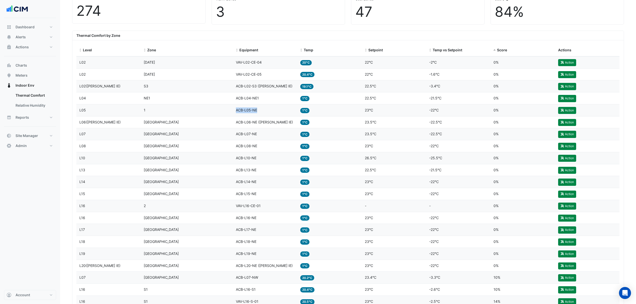
drag, startPoint x: 262, startPoint y: 110, endPoint x: 217, endPoint y: 110, distance: 45.5
click at [217, 110] on div "Level L05 Zone 1 Equipment ACB-L05-NE Temp 1°C Setpoint 23°C Temp vs Setpoint -…" at bounding box center [347, 110] width 543 height 12
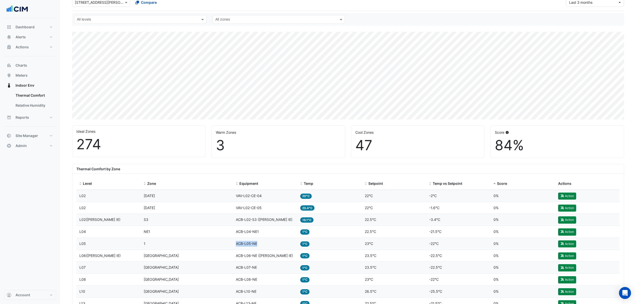
scroll to position [0, 0]
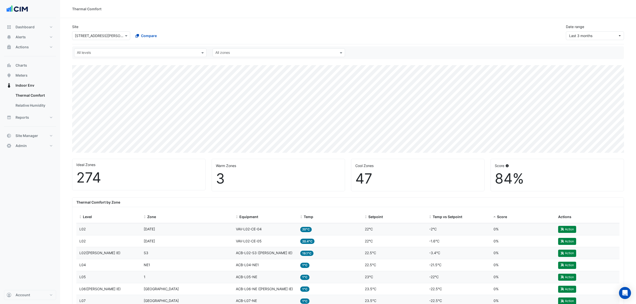
click at [267, 33] on div "Site Select a Site × 20 Martin Place Compare Date range Last 3 months" at bounding box center [348, 30] width 558 height 20
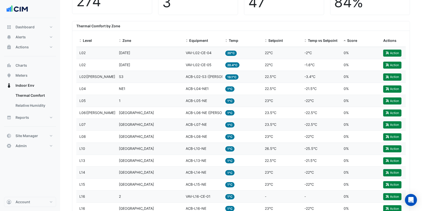
scroll to position [167, 0]
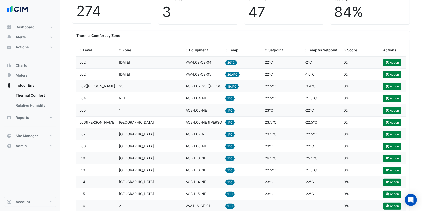
click at [201, 99] on span "ACB-L04-NE1" at bounding box center [197, 98] width 23 height 4
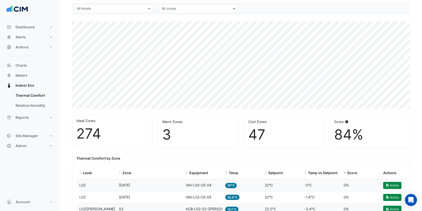
scroll to position [0, 0]
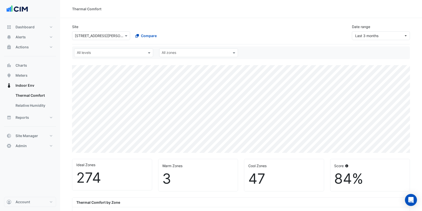
click at [171, 54] on input "text" at bounding box center [196, 53] width 68 height 5
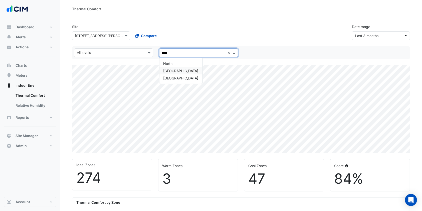
type input "*****"
click at [174, 76] on span "North East" at bounding box center [180, 78] width 35 height 4
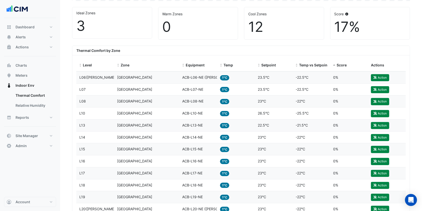
scroll to position [167, 0]
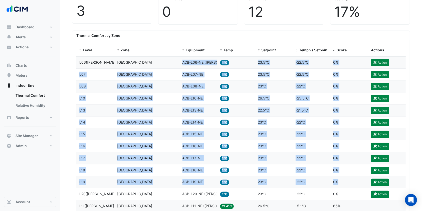
drag, startPoint x: 178, startPoint y: 63, endPoint x: 353, endPoint y: 180, distance: 210.3
click at [224, 180] on datatable-scroller "Level L06(NABERS IE) Zone North East Equipment ACB-L06-NE (NABERS IE) Temp 1°C …" at bounding box center [150, 151] width 148 height 191
drag, startPoint x: 79, startPoint y: 60, endPoint x: 312, endPoint y: 191, distance: 267.9
click at [224, 191] on datatable-scroller "Level L06(NABERS IE) Zone North East Equipment ACB-L06-NE (NABERS IE) Temp 1°C …" at bounding box center [150, 151] width 148 height 191
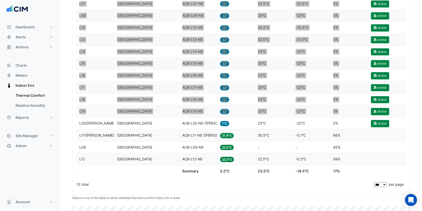
scroll to position [200, 0]
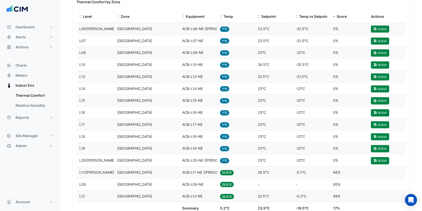
click at [417, 83] on section "Site Select a Site × 20 Martin Place Compare Date range Last 3 months All level…" at bounding box center [241, 74] width 362 height 513
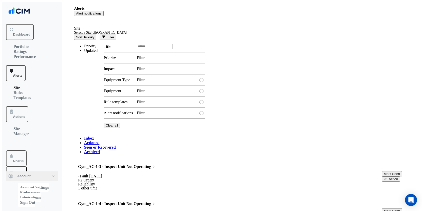
scroll to position [13, 0]
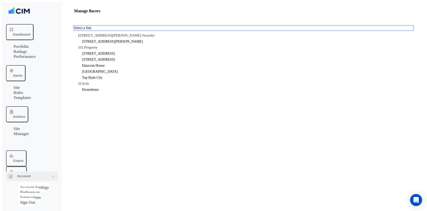
click at [175, 30] on input "text" at bounding box center [243, 29] width 339 height 4
click at [164, 30] on input "text" at bounding box center [243, 29] width 339 height 4
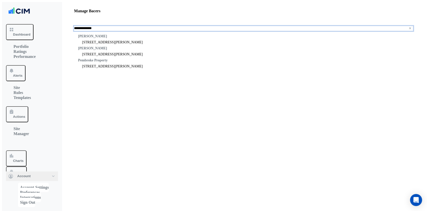
type input "**********"
click at [143, 44] on span "[STREET_ADDRESS][PERSON_NAME]" at bounding box center [112, 42] width 61 height 4
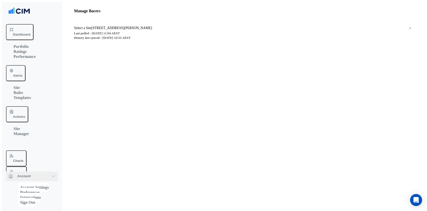
select select "***"
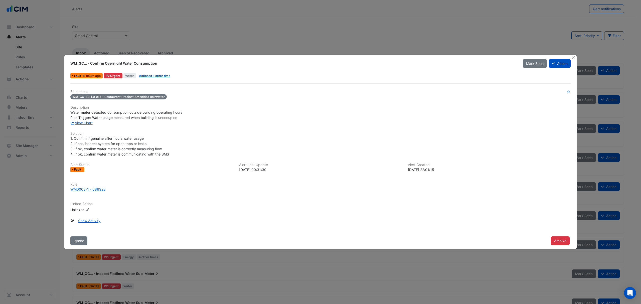
click at [88, 121] on link "View Chart" at bounding box center [81, 123] width 22 height 4
click at [570, 55] on button "Close" at bounding box center [572, 57] width 5 height 5
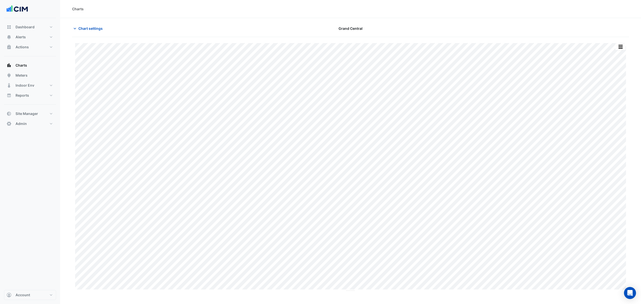
click at [98, 31] on button "Chart settings" at bounding box center [89, 28] width 34 height 9
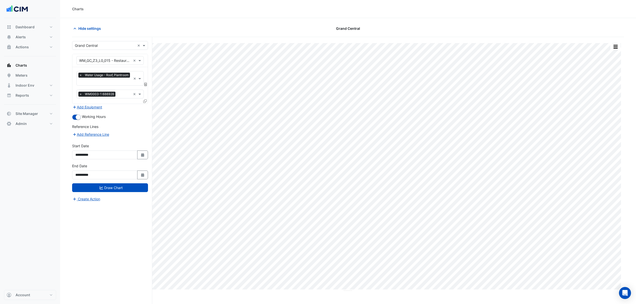
click at [137, 159] on button "Select Date" at bounding box center [142, 154] width 11 height 9
select select "*"
select select "****"
click at [80, 90] on button "Previous month" at bounding box center [80, 88] width 6 height 8
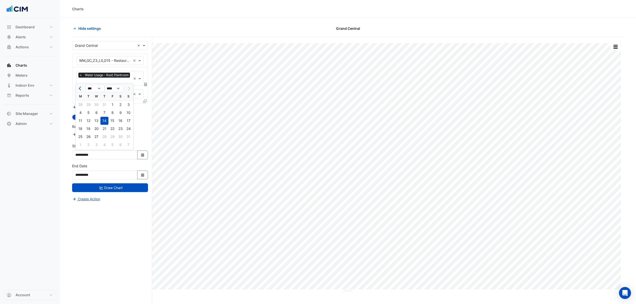
select select "*"
click at [126, 104] on div "1" at bounding box center [128, 105] width 8 height 8
type input "**********"
click at [115, 185] on button "Draw Chart" at bounding box center [110, 187] width 76 height 9
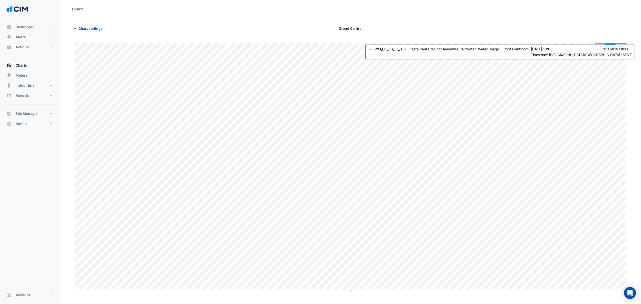
click at [610, 50] on button "button" at bounding box center [610, 47] width 10 height 6
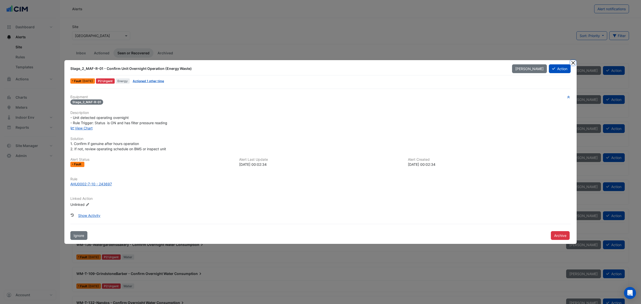
click at [571, 62] on button "Close" at bounding box center [572, 62] width 5 height 5
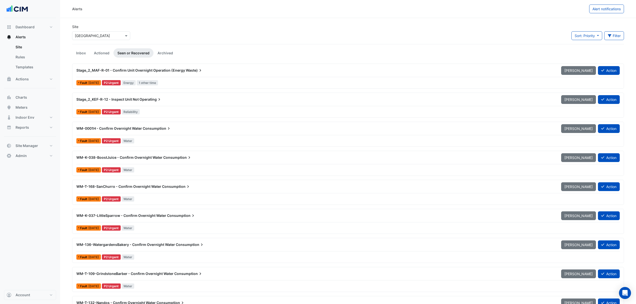
click at [81, 56] on link "Inbox" at bounding box center [81, 52] width 18 height 9
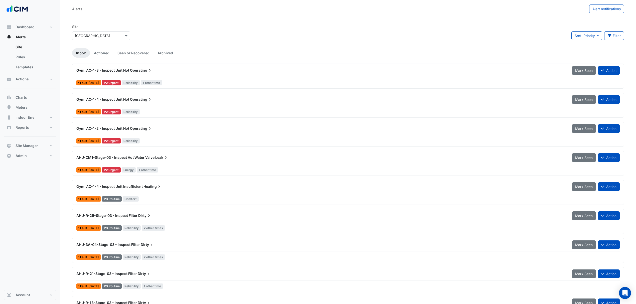
scroll to position [23, 0]
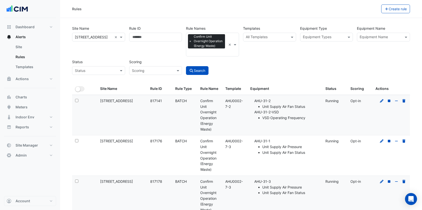
select select "***"
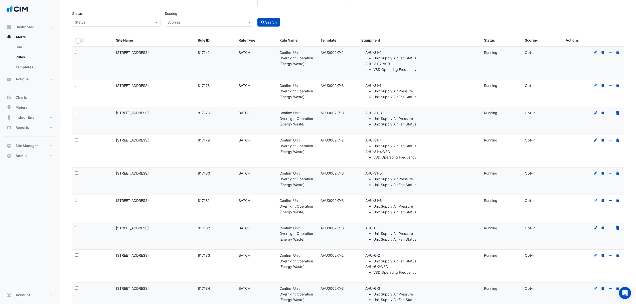
scroll to position [43, 0]
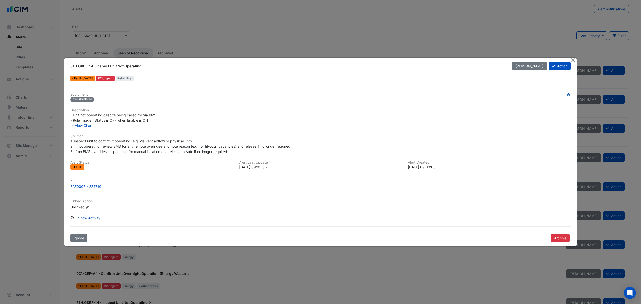
click at [565, 233] on button "Archive" at bounding box center [560, 237] width 19 height 9
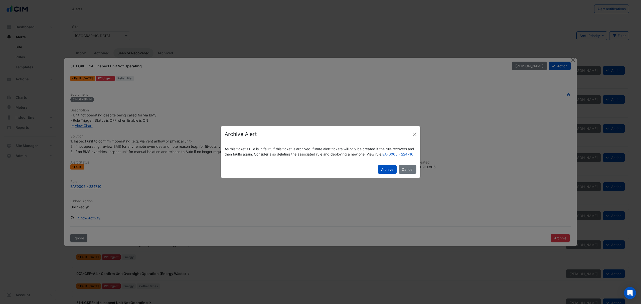
click at [386, 171] on button "Archive" at bounding box center [387, 169] width 19 height 9
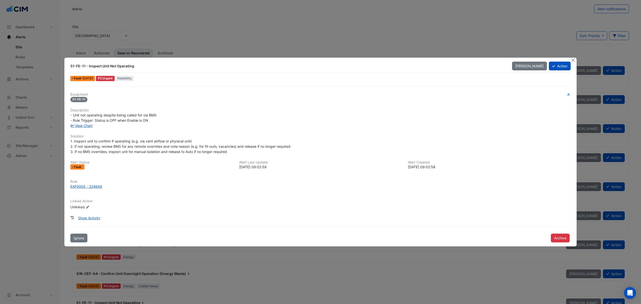
click at [564, 240] on button "Archive" at bounding box center [560, 237] width 19 height 9
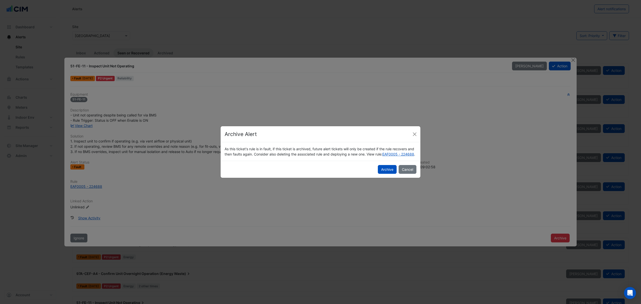
click at [390, 173] on button "Archive" at bounding box center [387, 169] width 19 height 9
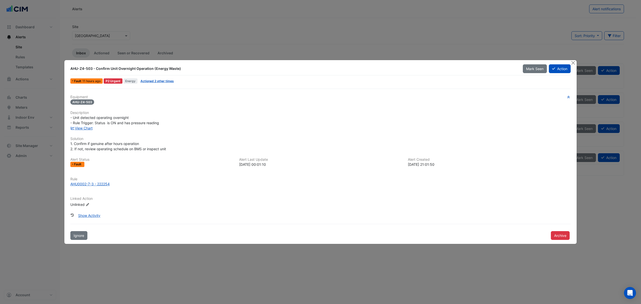
click at [91, 129] on link "View Chart" at bounding box center [81, 128] width 22 height 4
click at [562, 69] on button "Action" at bounding box center [559, 68] width 22 height 9
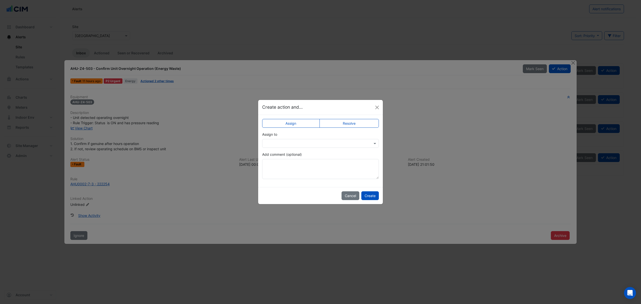
click at [321, 145] on input "text" at bounding box center [315, 143] width 101 height 5
type input "****"
click at [288, 158] on div "Chris Hammond" at bounding box center [293, 161] width 63 height 7
click at [286, 164] on textarea "Add comment (optional)" at bounding box center [320, 169] width 117 height 20
type textarea "**********"
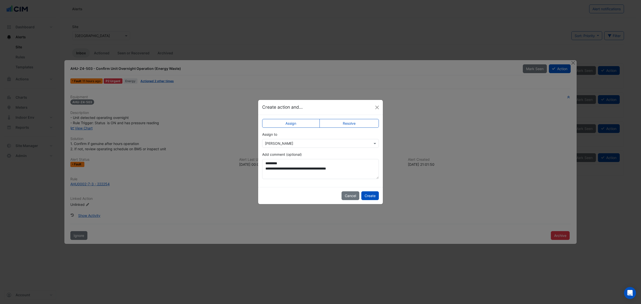
click at [368, 195] on button "Create" at bounding box center [370, 195] width 18 height 9
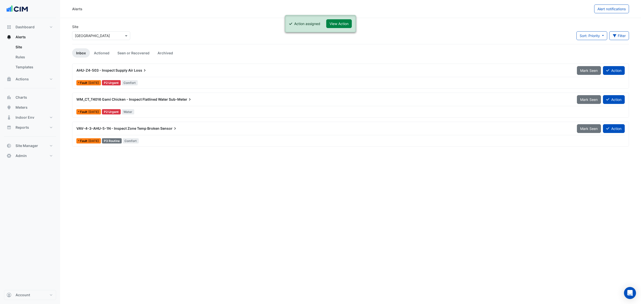
click at [336, 27] on button "View Action" at bounding box center [339, 23] width 26 height 9
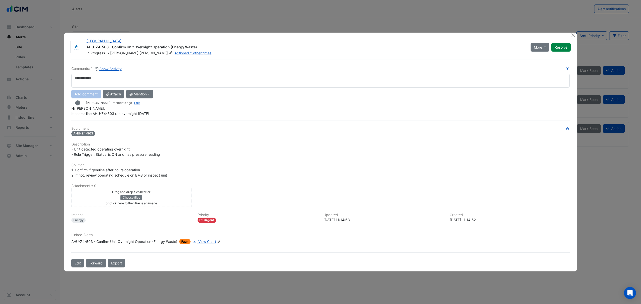
click at [97, 263] on button "Forward" at bounding box center [96, 262] width 20 height 9
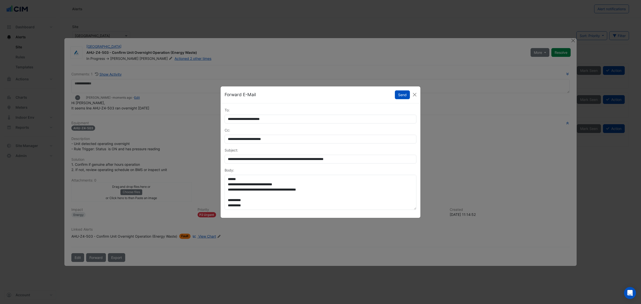
click at [404, 91] on button "Send" at bounding box center [402, 94] width 15 height 9
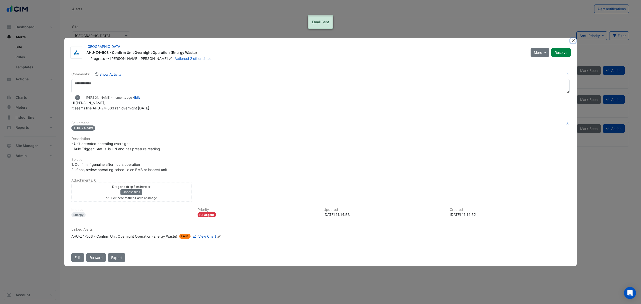
click at [573, 41] on button "Close" at bounding box center [572, 40] width 5 height 5
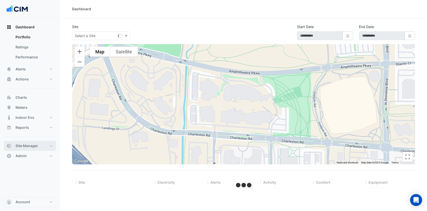
click at [46, 146] on button "Site Manager" at bounding box center [30, 146] width 52 height 10
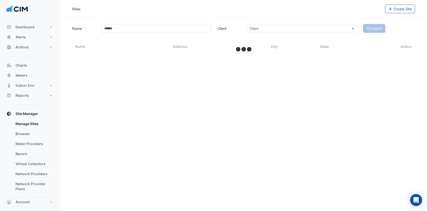
select select "***"
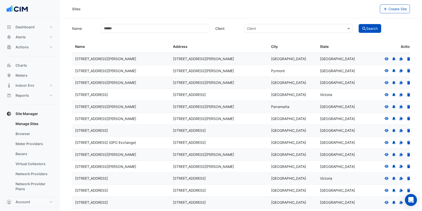
click at [28, 152] on link "Bacers" at bounding box center [34, 154] width 45 height 10
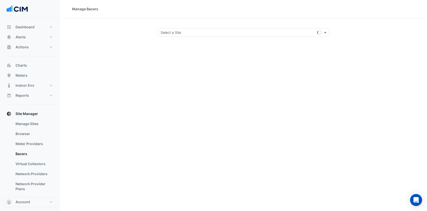
click at [326, 33] on span at bounding box center [326, 32] width 6 height 5
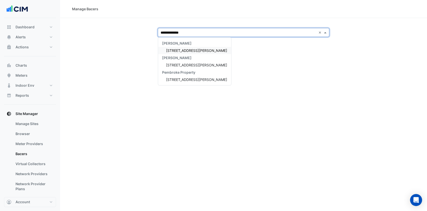
type input "**********"
click at [184, 49] on span "20 Martin Place" at bounding box center [196, 50] width 61 height 4
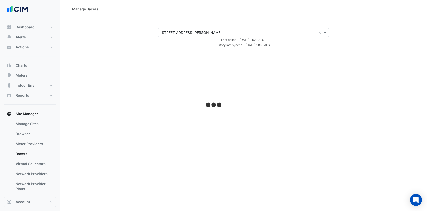
select select "***"
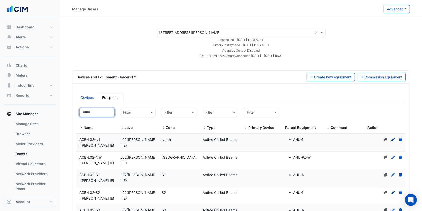
click at [90, 111] on input at bounding box center [96, 112] width 35 height 9
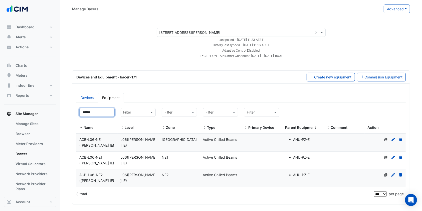
type input "******"
click at [206, 145] on datatable-body-cell "Type Active Chilled Beams" at bounding box center [220, 143] width 41 height 18
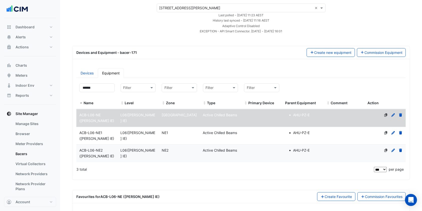
scroll to position [45, 0]
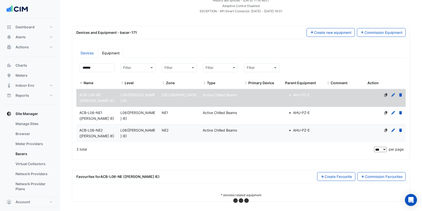
select select "***"
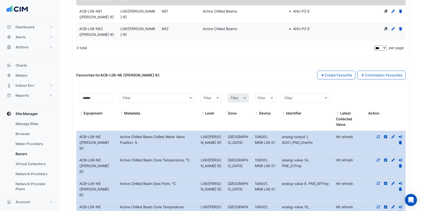
scroll to position [178, 0]
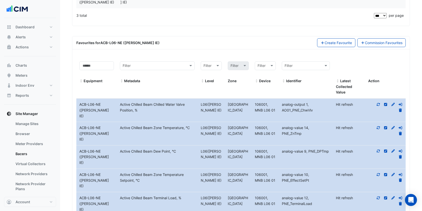
click at [379, 173] on icon at bounding box center [378, 175] width 5 height 4
click at [377, 126] on icon at bounding box center [378, 128] width 5 height 4
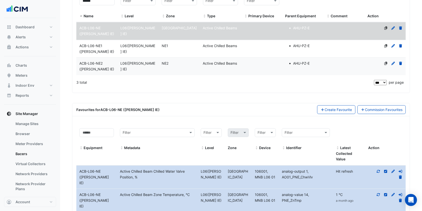
click at [180, 50] on datatable-body-cell "Zone NE1" at bounding box center [179, 49] width 41 height 18
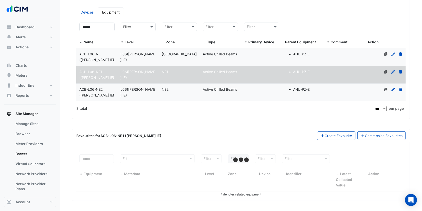
scroll to position [85, 0]
select select "***"
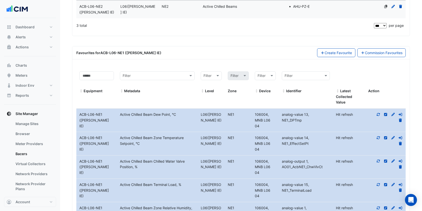
scroll to position [178, 0]
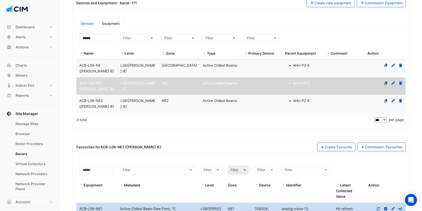
scroll to position [71, 0]
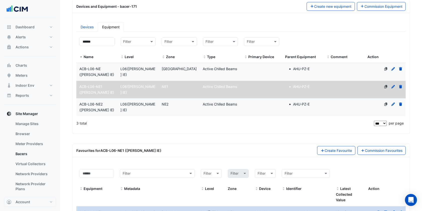
click at [126, 72] on datatable-body-cell "Level L06(NABERS IE)" at bounding box center [138, 72] width 41 height 18
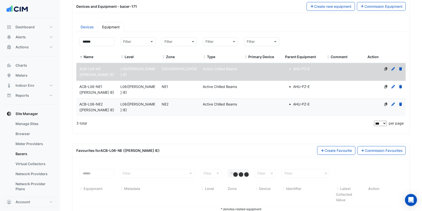
select select "***"
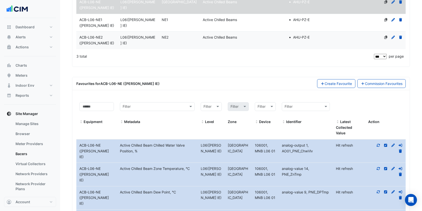
scroll to position [104, 0]
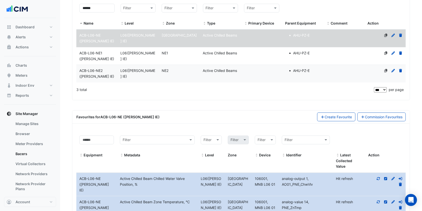
click at [150, 58] on datatable-body-cell "Level L06(NABERS IE)" at bounding box center [138, 56] width 41 height 18
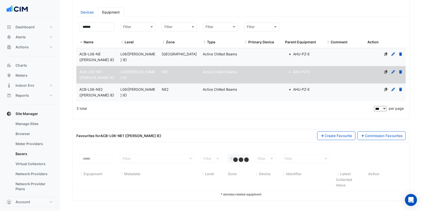
scroll to position [85, 0]
drag, startPoint x: 175, startPoint y: 78, endPoint x: 186, endPoint y: 87, distance: 14.7
drag, startPoint x: 186, startPoint y: 87, endPoint x: 127, endPoint y: 106, distance: 62.3
click at [127, 106] on div "3 total" at bounding box center [224, 109] width 297 height 13
select select "***"
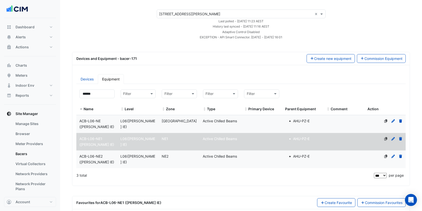
scroll to position [18, 0]
click at [114, 119] on div "ACB-L06-NE (NABERS IE)" at bounding box center [96, 125] width 41 height 12
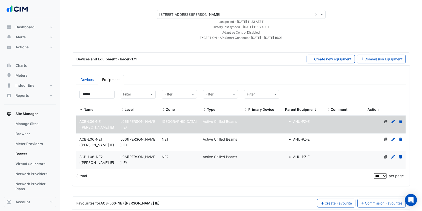
select select "***"
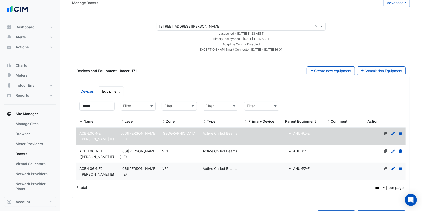
scroll to position [0, 0]
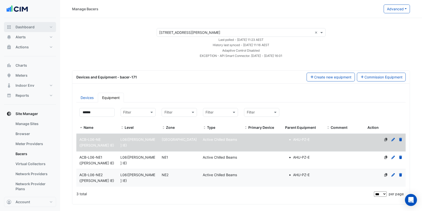
click at [33, 29] on span "Dashboard" at bounding box center [25, 27] width 19 height 5
select select "***"
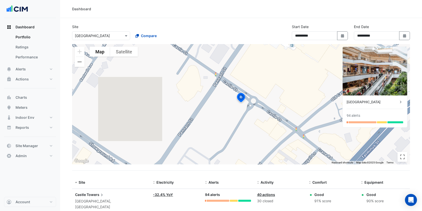
click at [28, 49] on link "Ratings" at bounding box center [34, 47] width 45 height 10
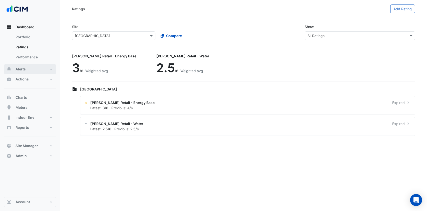
click at [26, 70] on button "Alerts" at bounding box center [30, 69] width 52 height 10
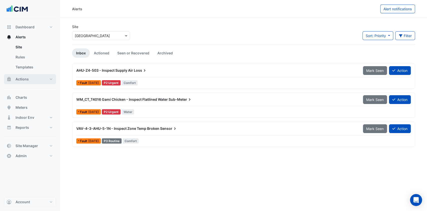
click at [26, 77] on span "Actions" at bounding box center [22, 79] width 13 height 5
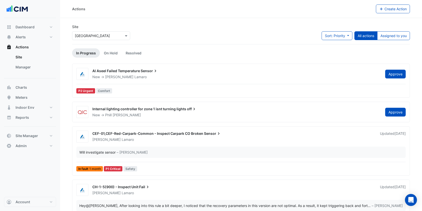
click at [25, 65] on link "Manager" at bounding box center [34, 67] width 45 height 10
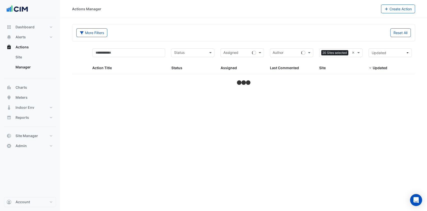
select select "***"
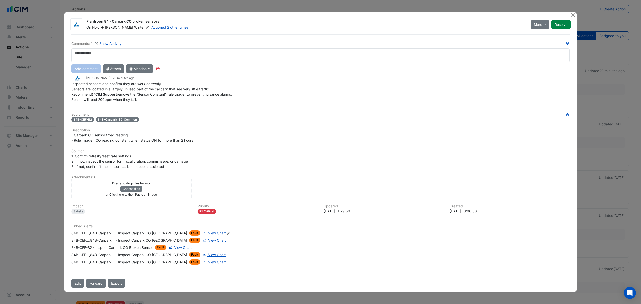
click at [187, 210] on span "View Chart" at bounding box center [183, 247] width 18 height 4
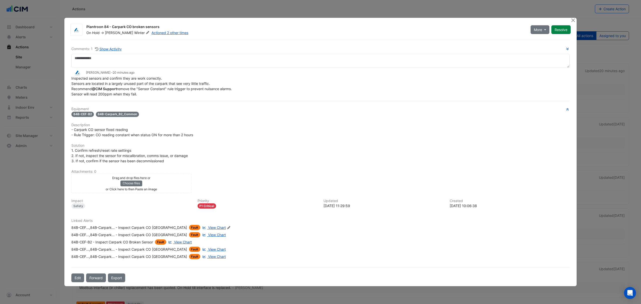
click at [427, 30] on span "More" at bounding box center [537, 29] width 8 height 5
click at [427, 43] on button "Not Doing" at bounding box center [550, 40] width 40 height 7
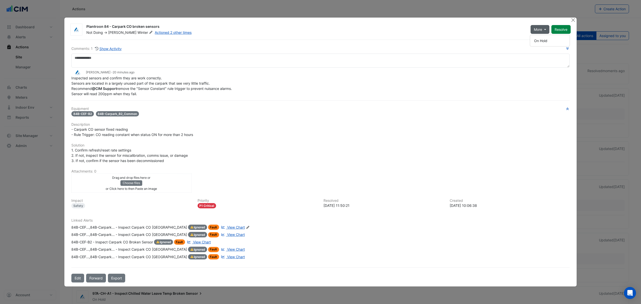
click at [427, 39] on div "Plantroon 84 - Carpark CO broken sensors Not Doing -> Chris Winter Actioned 2 o…" at bounding box center [320, 152] width 512 height 269
click at [427, 19] on button "Close" at bounding box center [572, 20] width 5 height 5
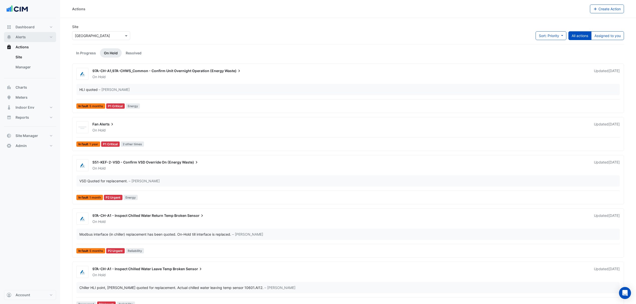
click at [24, 36] on span "Alerts" at bounding box center [21, 37] width 10 height 5
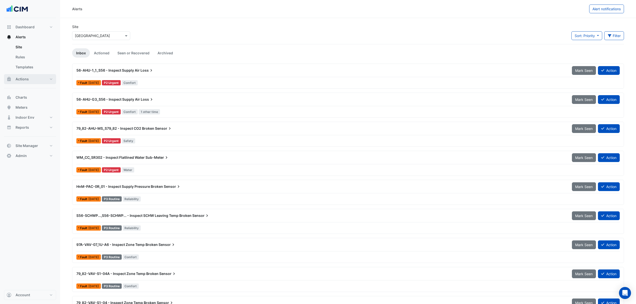
click at [31, 77] on button "Actions" at bounding box center [30, 79] width 52 height 10
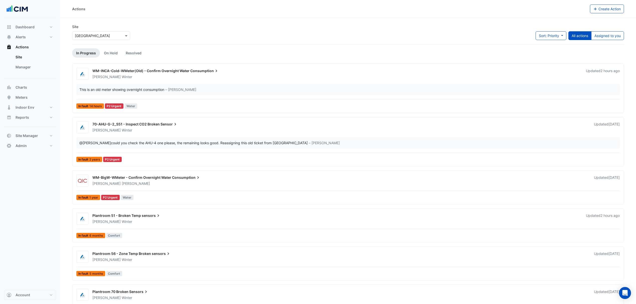
click at [31, 71] on link "Manager" at bounding box center [34, 67] width 45 height 10
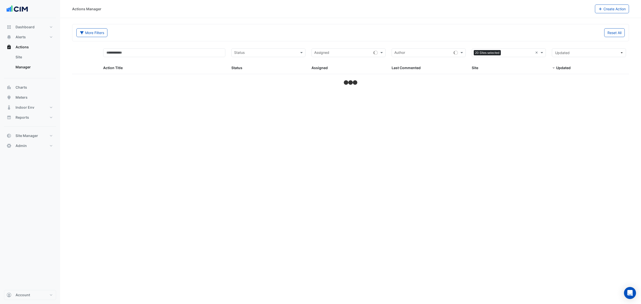
select select "***"
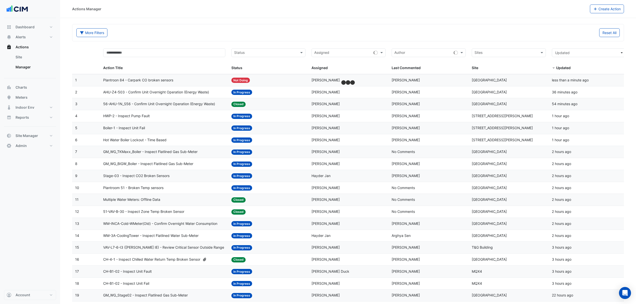
click at [144, 79] on span "Plantroon 84 - Carpark CO broken sensors" at bounding box center [138, 80] width 70 height 6
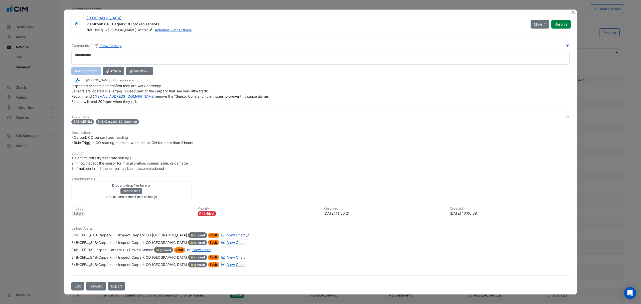
click at [127, 210] on div "84B-CEF...,84B-Carpark... - Inspect Carpark CO Broken Sensor" at bounding box center [129, 235] width 116 height 6
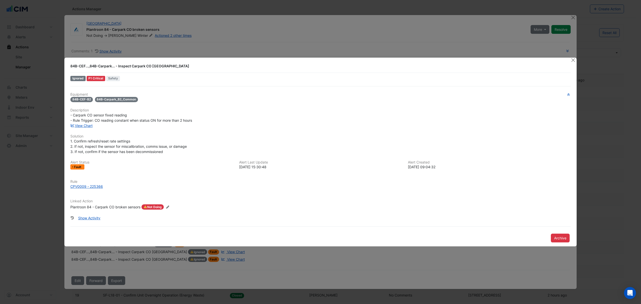
click at [85, 189] on div "Rule CPV0009 - 225366" at bounding box center [320, 186] width 506 height 14
click at [86, 187] on div "CPV0009 - 225366" at bounding box center [86, 186] width 33 height 5
click at [427, 59] on button "Close" at bounding box center [572, 60] width 5 height 5
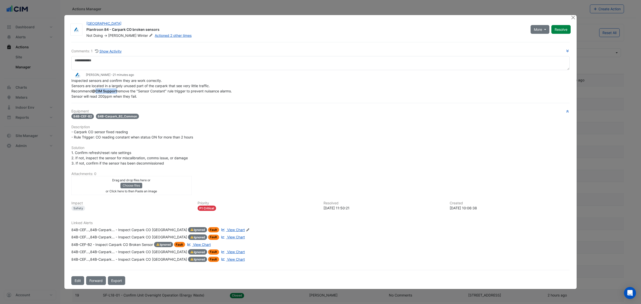
drag, startPoint x: 117, startPoint y: 92, endPoint x: 97, endPoint y: 91, distance: 20.3
click at [96, 91] on span "@CIM Support" at bounding box center [104, 91] width 25 height 4
click at [137, 96] on span "Inspected sensors and confirm they are work correctly. Sensors are located in a…" at bounding box center [151, 88] width 160 height 20
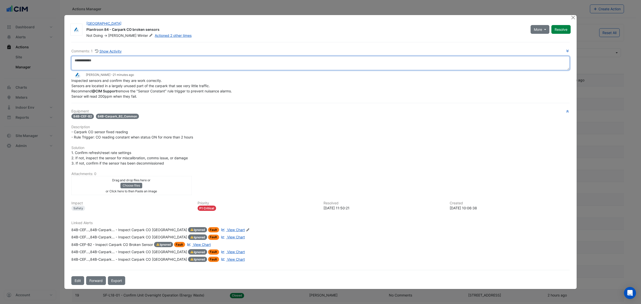
click at [113, 63] on textarea at bounding box center [320, 63] width 498 height 14
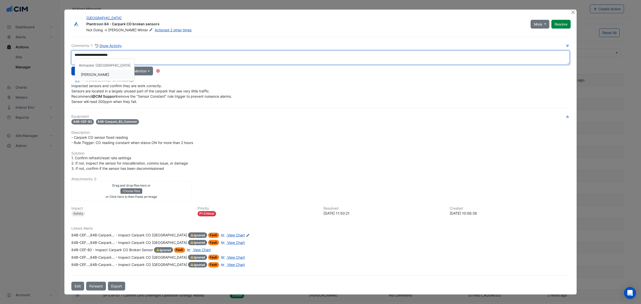
click at [91, 75] on div "**********" at bounding box center [320, 73] width 498 height 61
click at [75, 55] on textarea "**********" at bounding box center [320, 58] width 498 height 14
click at [122, 62] on textarea "**********" at bounding box center [320, 58] width 498 height 14
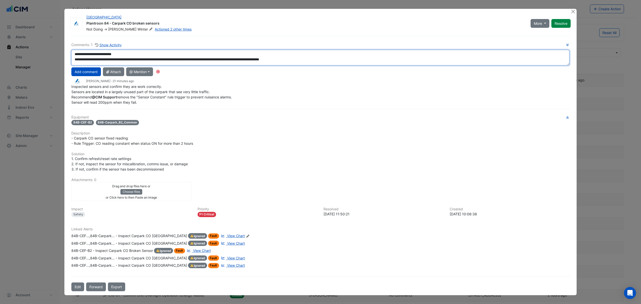
drag, startPoint x: 565, startPoint y: 64, endPoint x: 564, endPoint y: 84, distance: 20.5
click at [427, 84] on div "**********" at bounding box center [320, 73] width 498 height 63
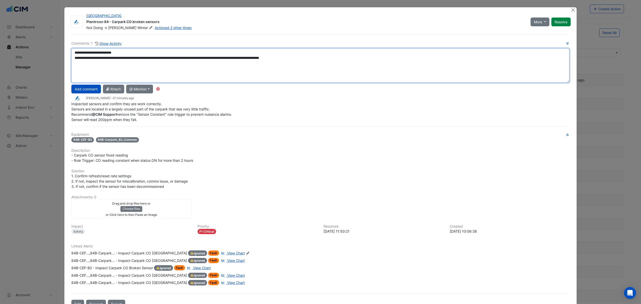
click at [317, 57] on textarea "**********" at bounding box center [320, 65] width 498 height 34
type textarea "**********"
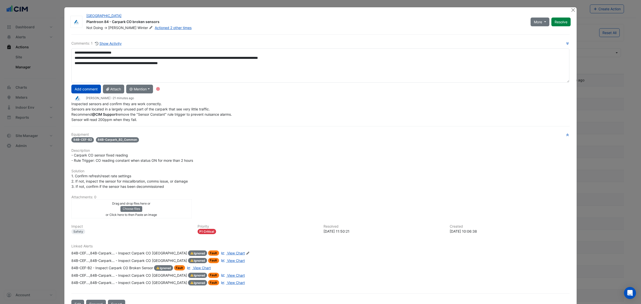
click at [87, 90] on button "Add comment" at bounding box center [86, 89] width 30 height 9
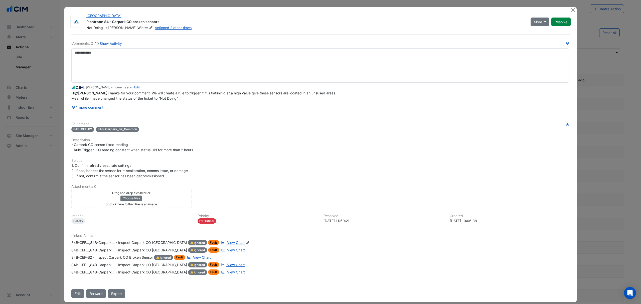
click at [77, 112] on button "1 more comment" at bounding box center [87, 107] width 32 height 9
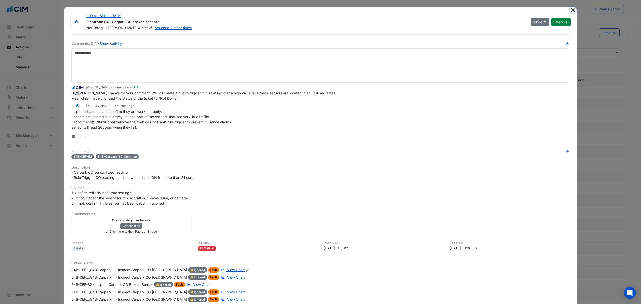
click at [427, 9] on button "Close" at bounding box center [572, 9] width 5 height 5
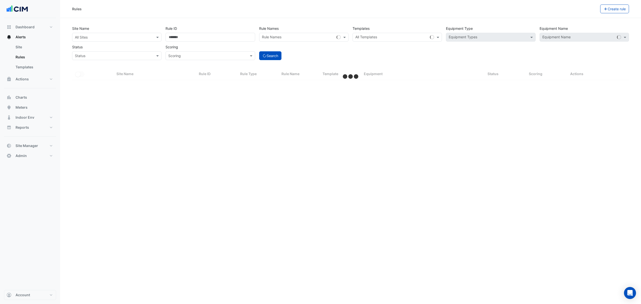
select select "***"
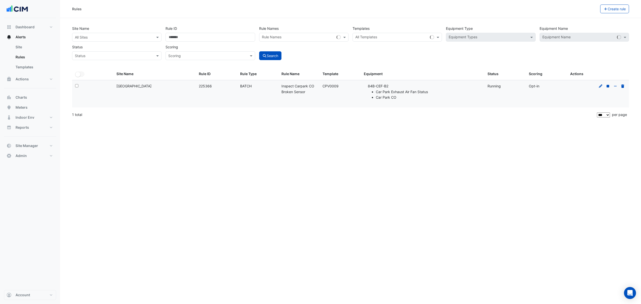
click at [601, 86] on icon at bounding box center [600, 86] width 5 height 4
